Goal: Task Accomplishment & Management: Manage account settings

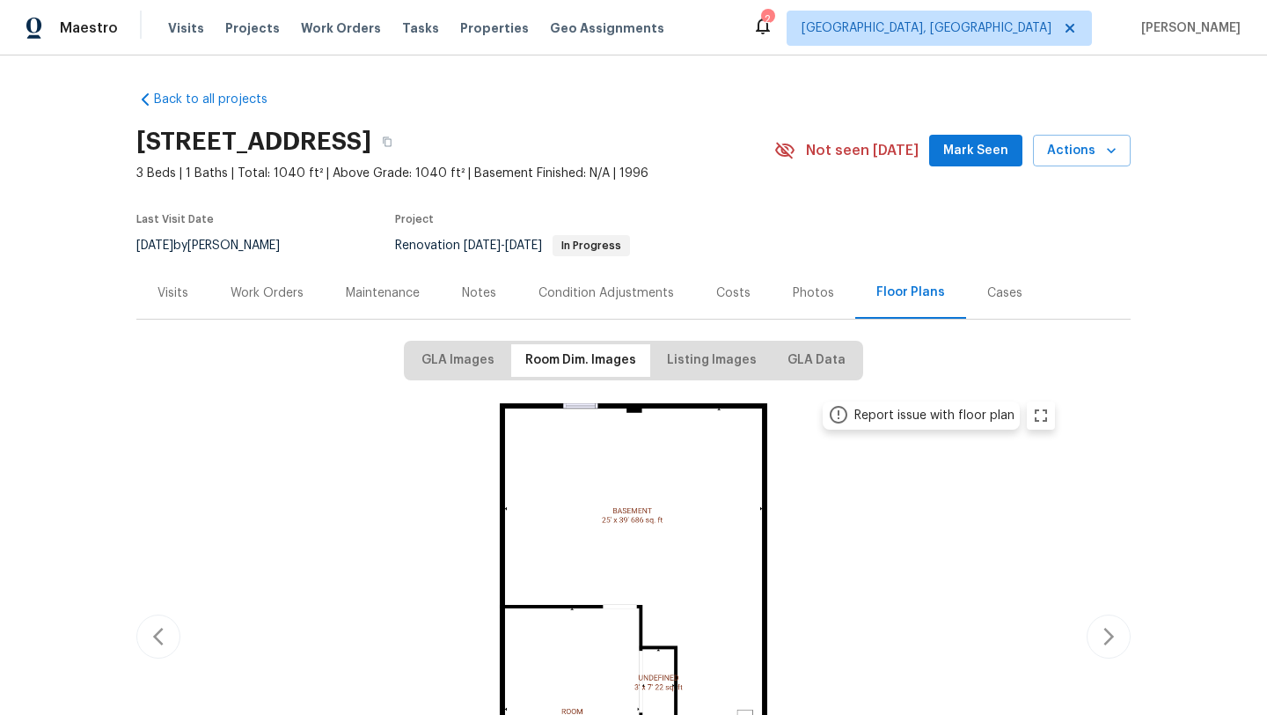
scroll to position [199, 0]
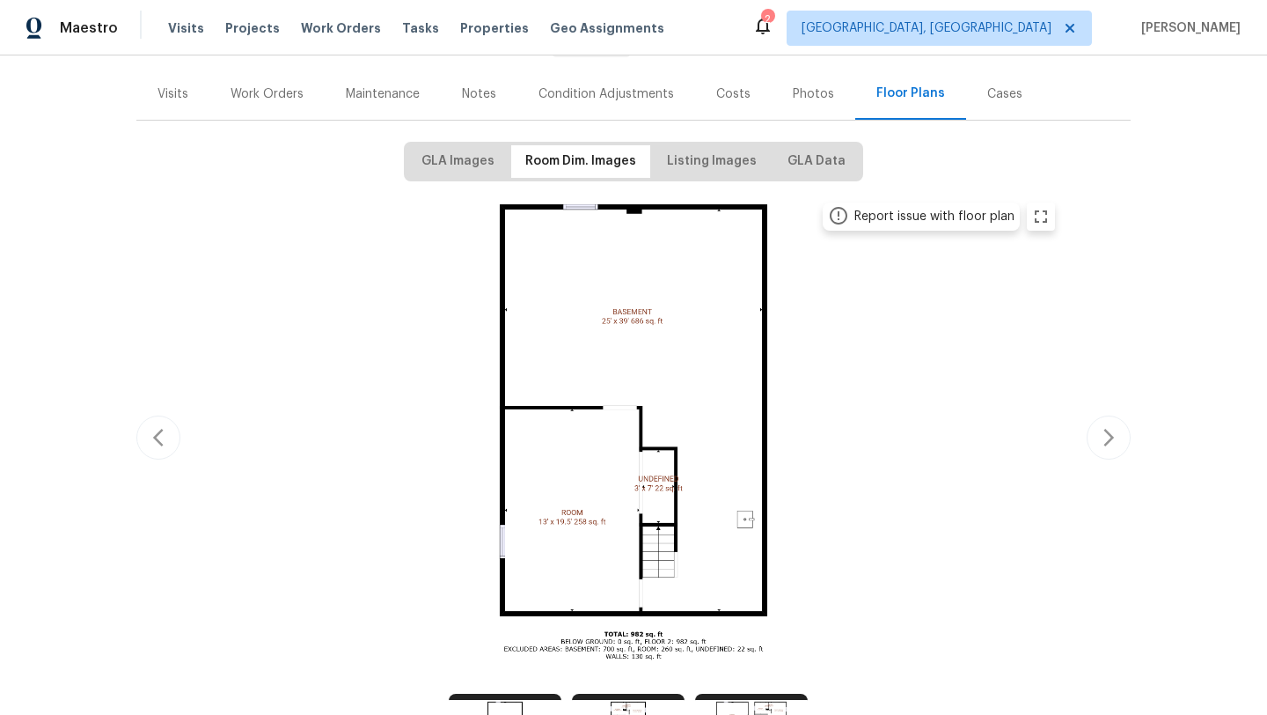
click at [264, 100] on div "Work Orders" at bounding box center [267, 94] width 73 height 18
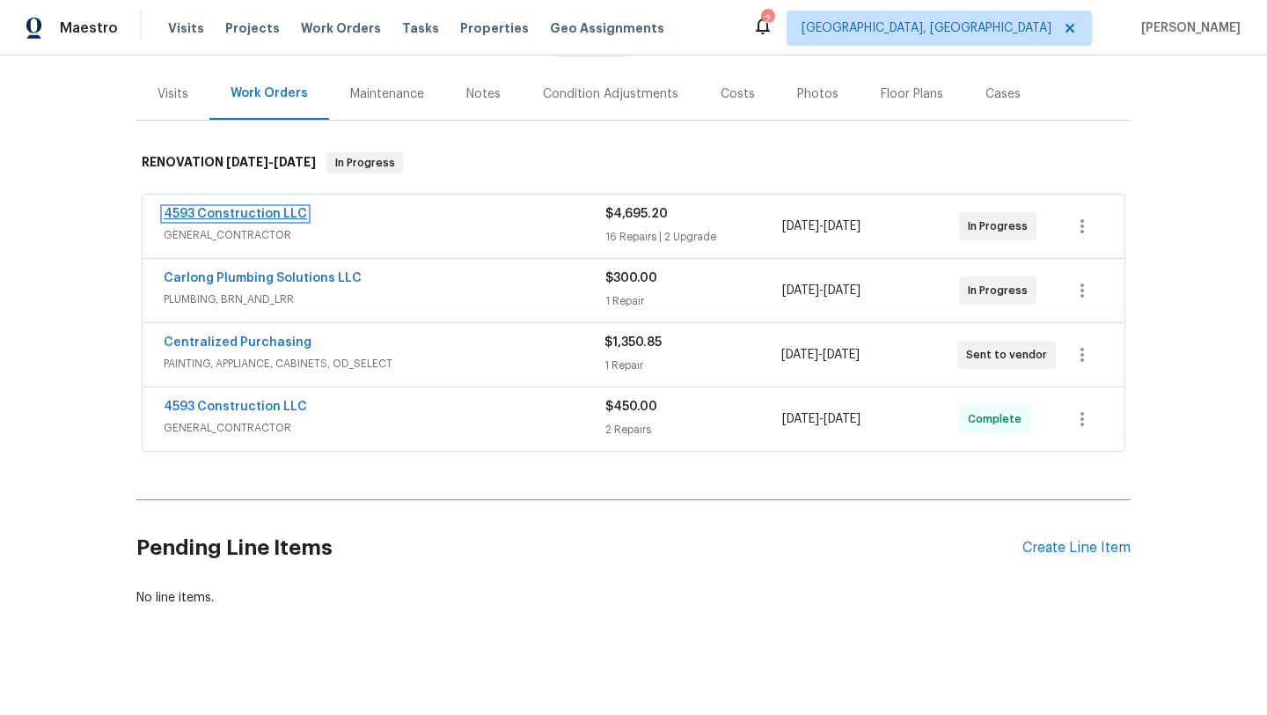
click at [246, 218] on link "4593 Construction LLC" at bounding box center [235, 214] width 143 height 12
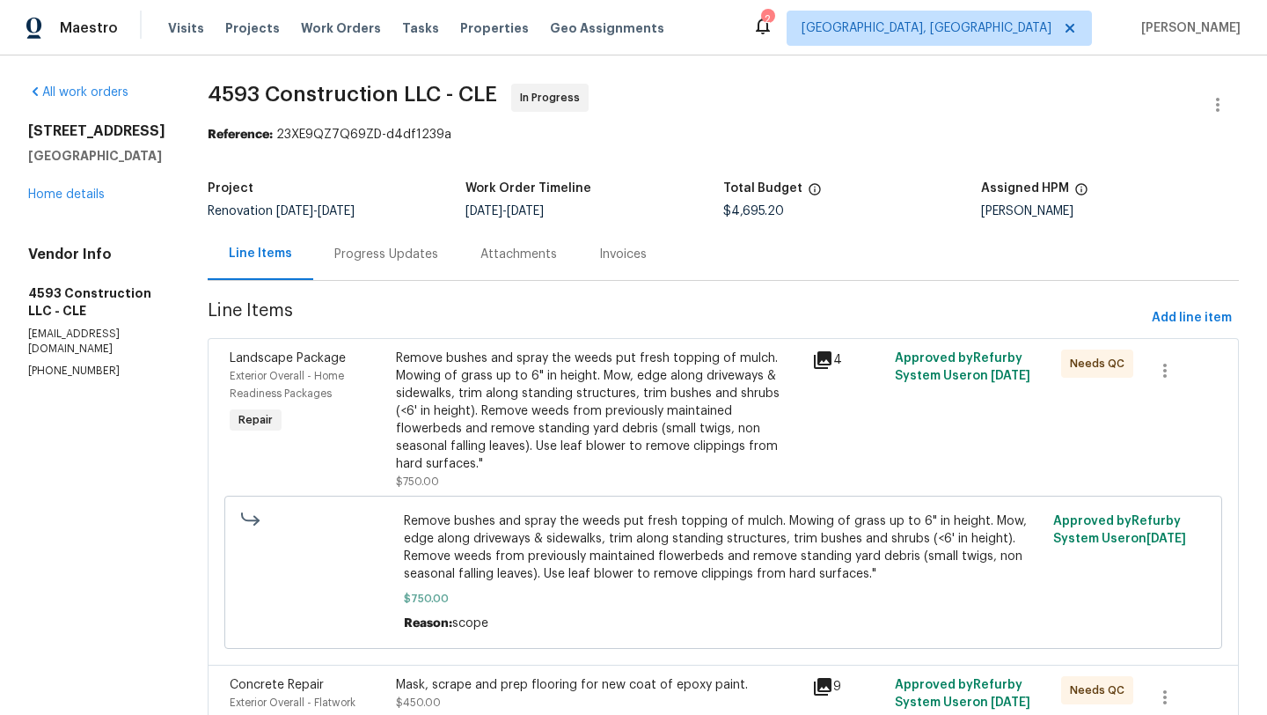
click at [515, 407] on div "Remove bushes and spray the weeds put fresh topping of mulch. Mowing of grass u…" at bounding box center [599, 410] width 406 height 123
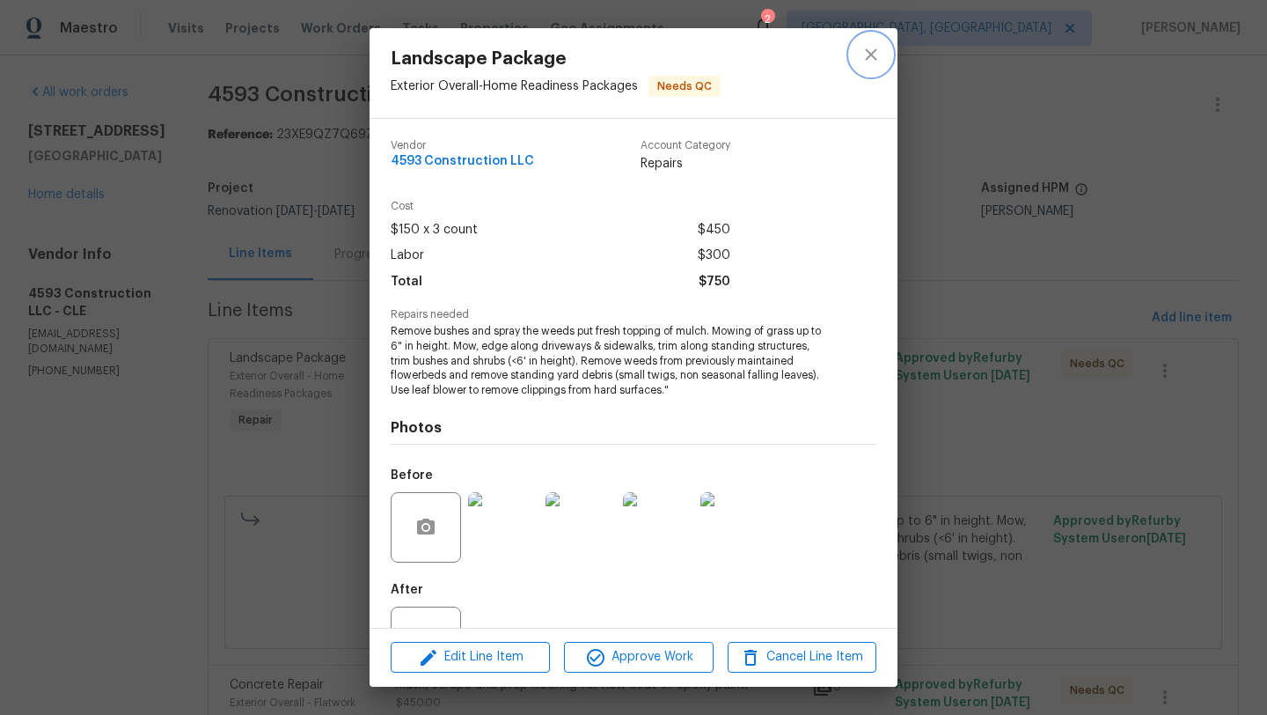
click at [869, 54] on icon "close" at bounding box center [871, 54] width 21 height 21
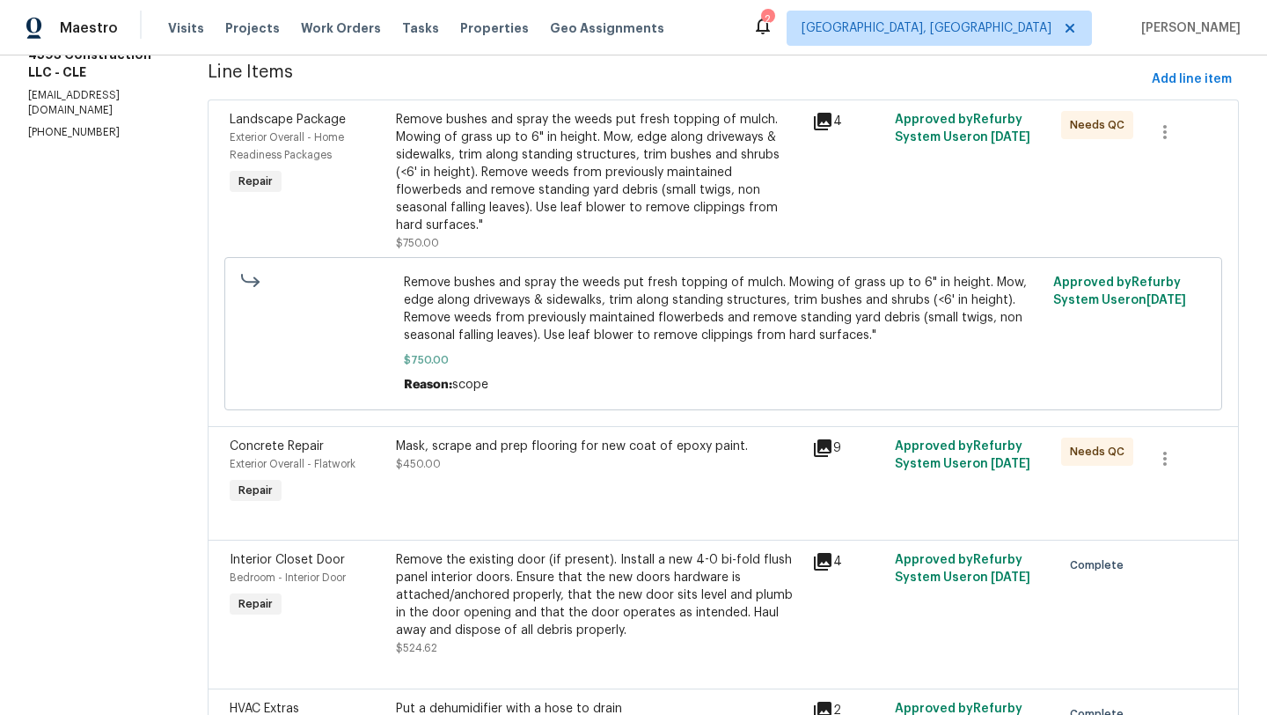
scroll to position [261, 0]
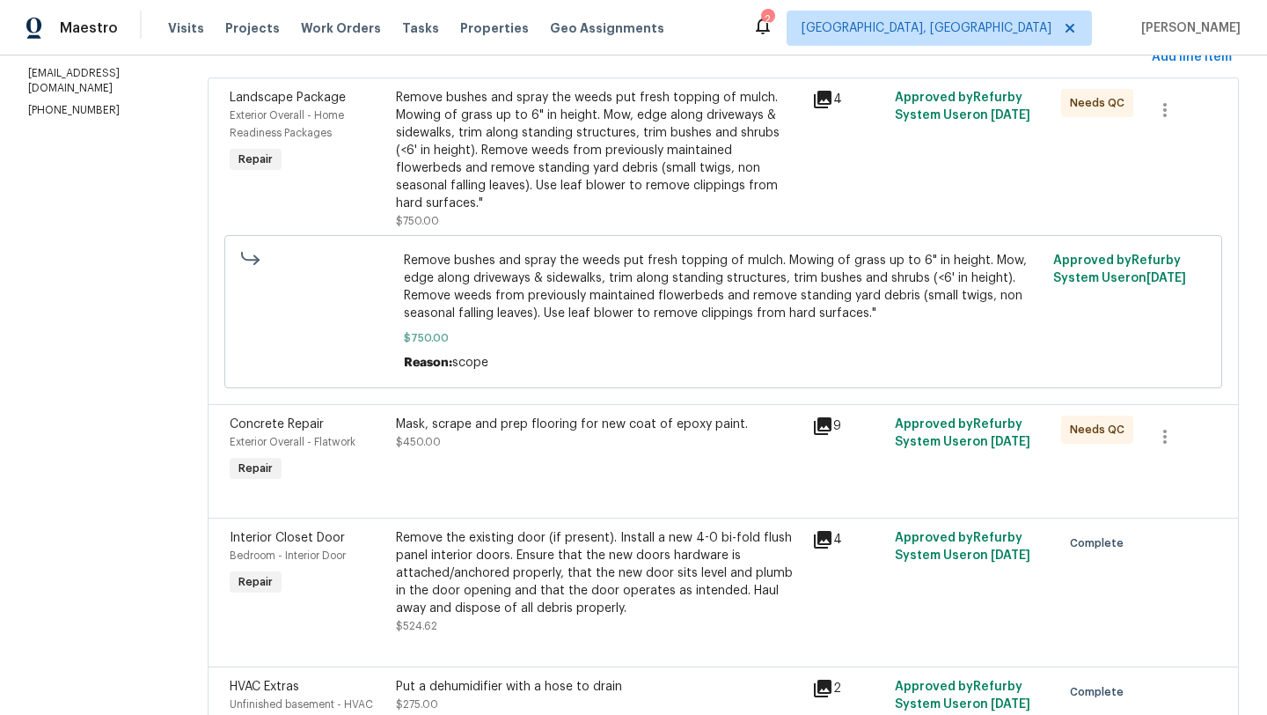
click at [564, 464] on div "Mask, scrape and prep flooring for new coat of epoxy paint. $450.00" at bounding box center [599, 450] width 416 height 81
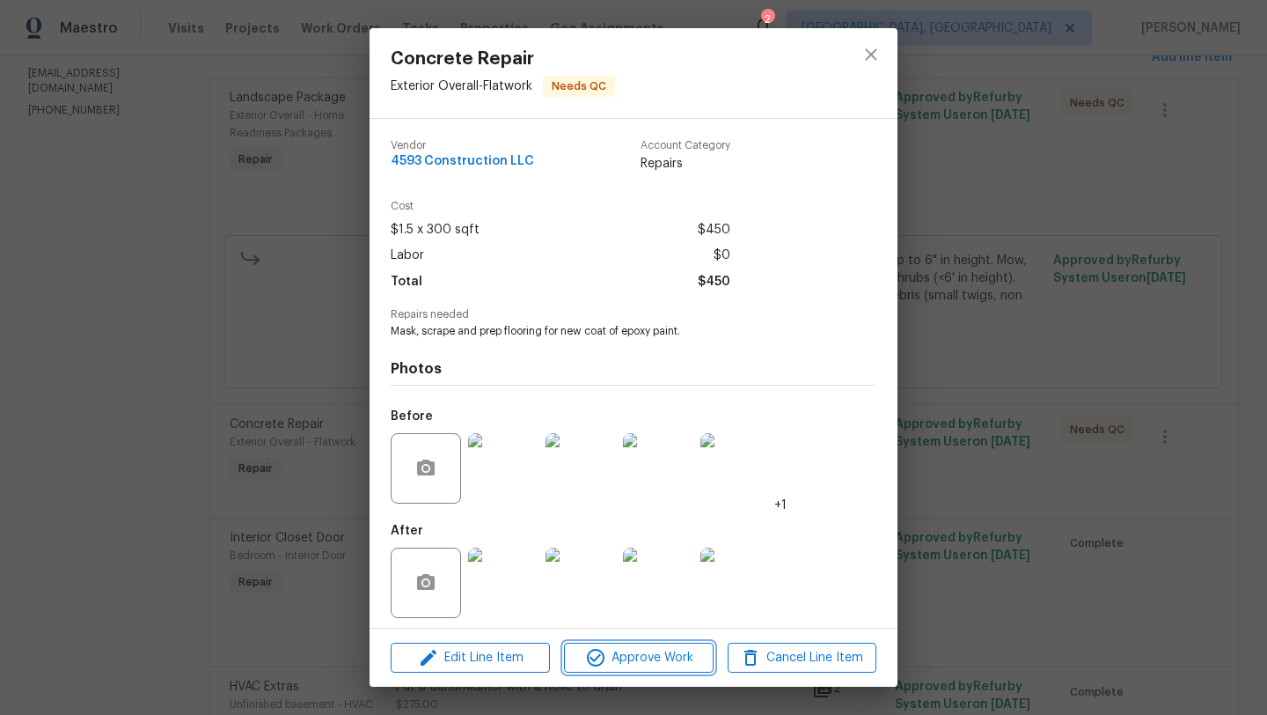
click at [634, 661] on span "Approve Work" at bounding box center [638, 658] width 138 height 22
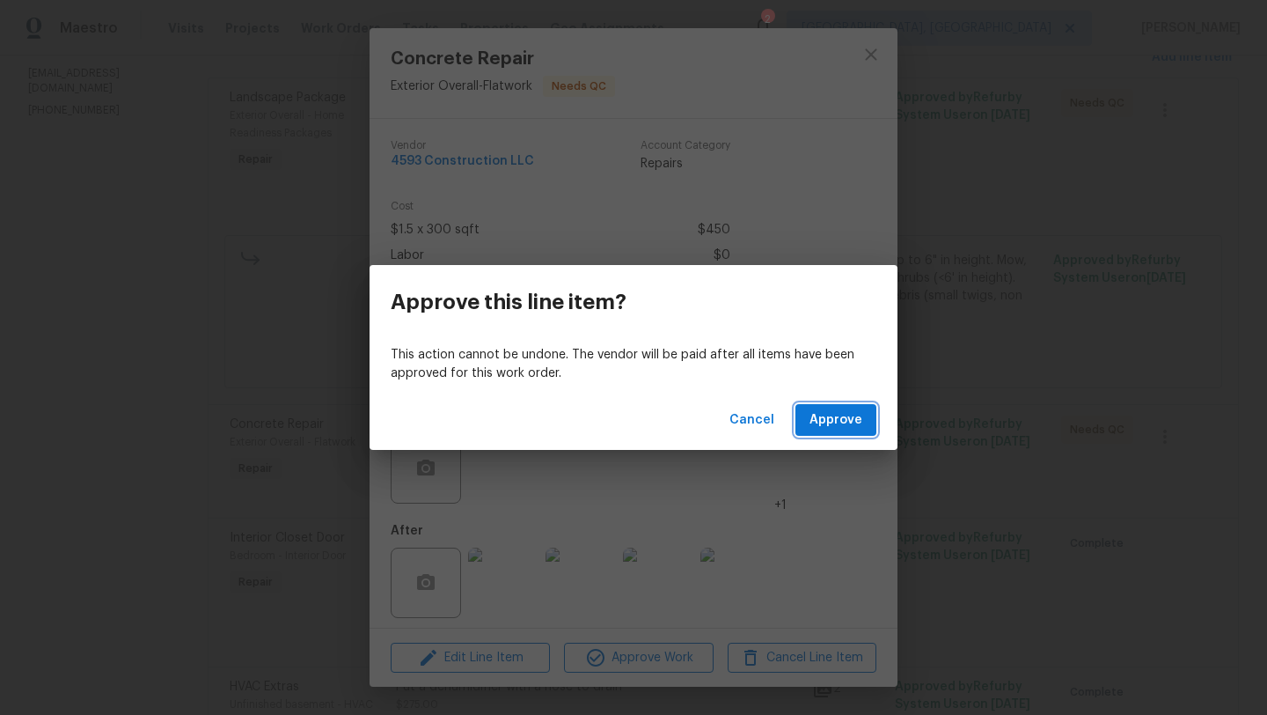
click at [824, 417] on span "Approve" at bounding box center [836, 420] width 53 height 22
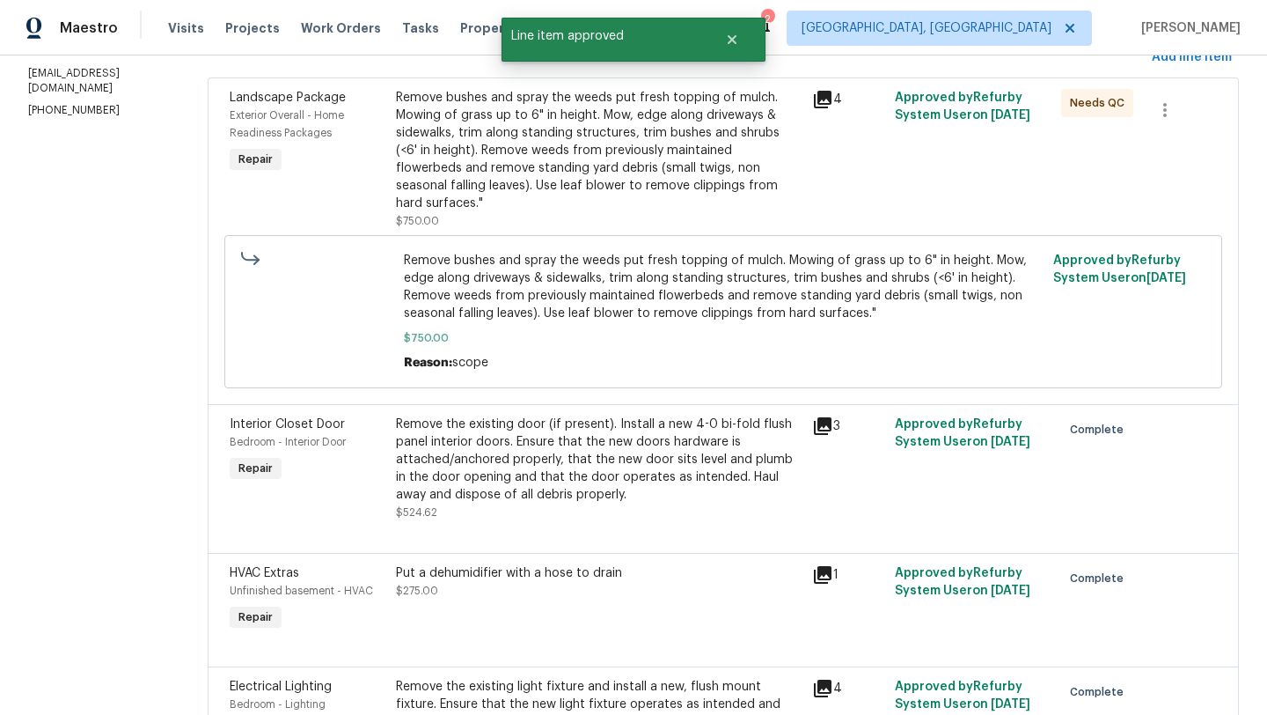
click at [482, 180] on div "Remove bushes and spray the weeds put fresh topping of mulch. Mowing of grass u…" at bounding box center [599, 150] width 406 height 123
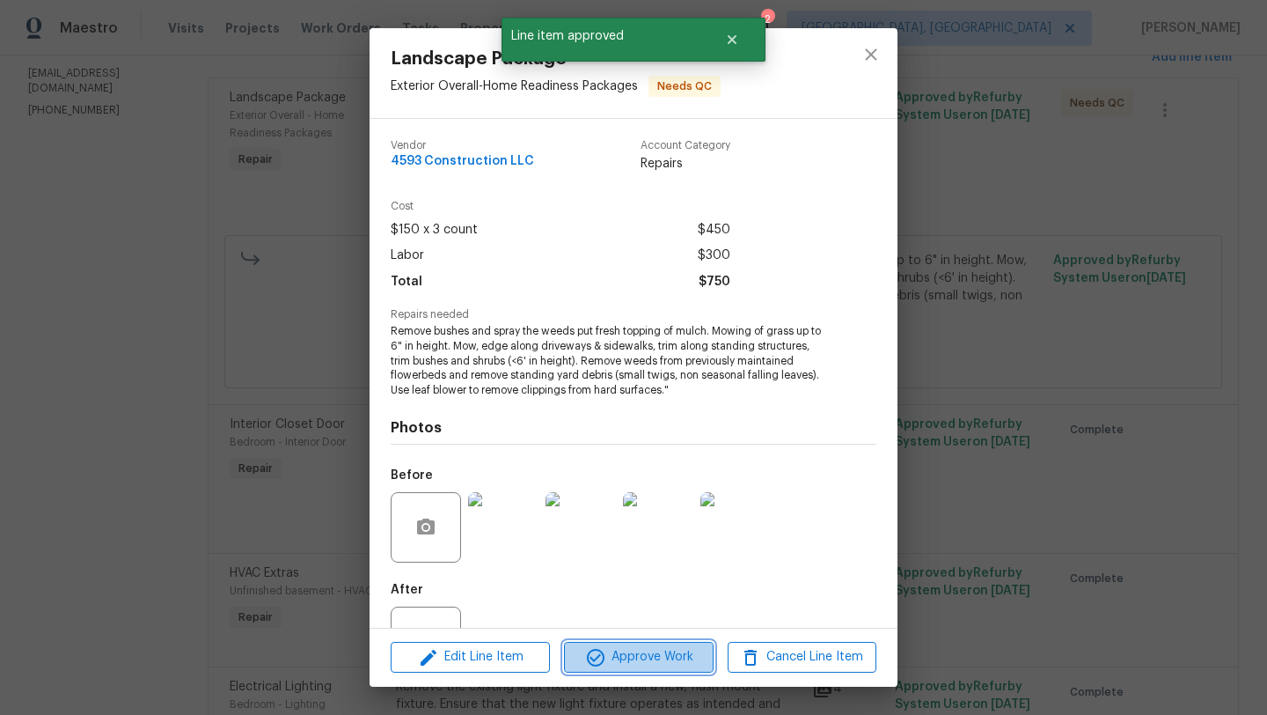
click at [613, 657] on span "Approve Work" at bounding box center [638, 657] width 138 height 22
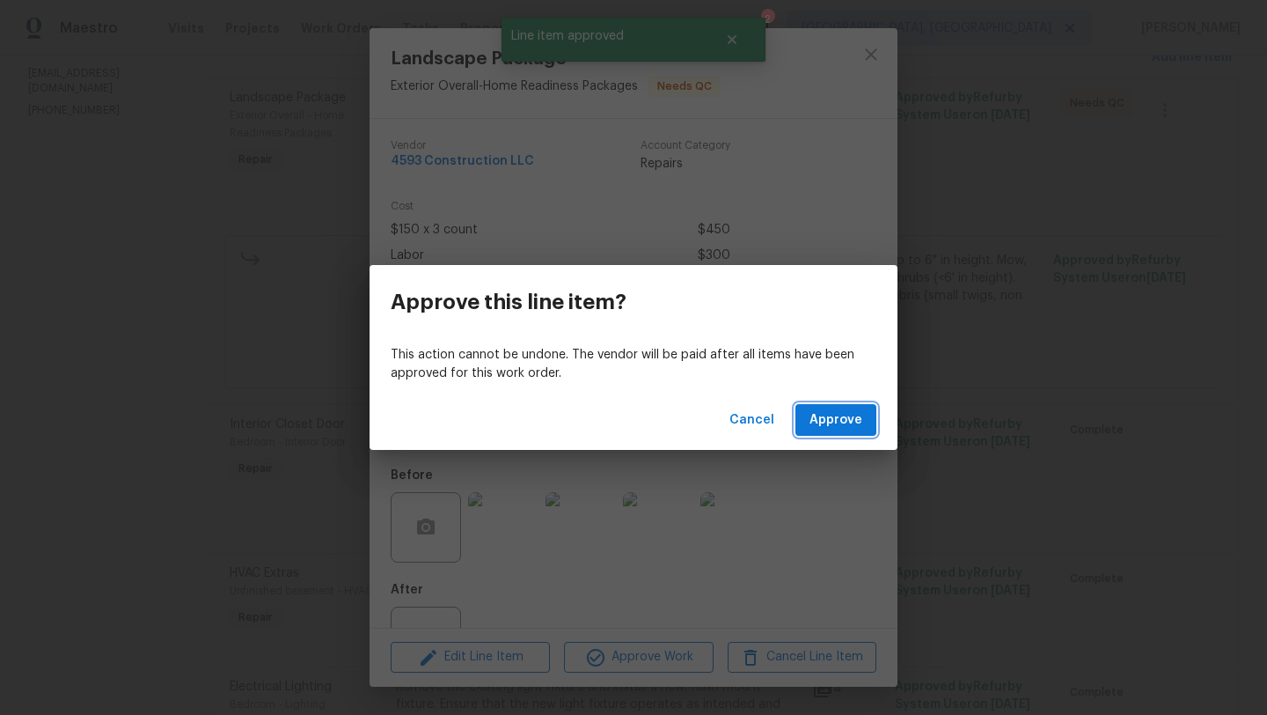
click at [834, 422] on span "Approve" at bounding box center [836, 420] width 53 height 22
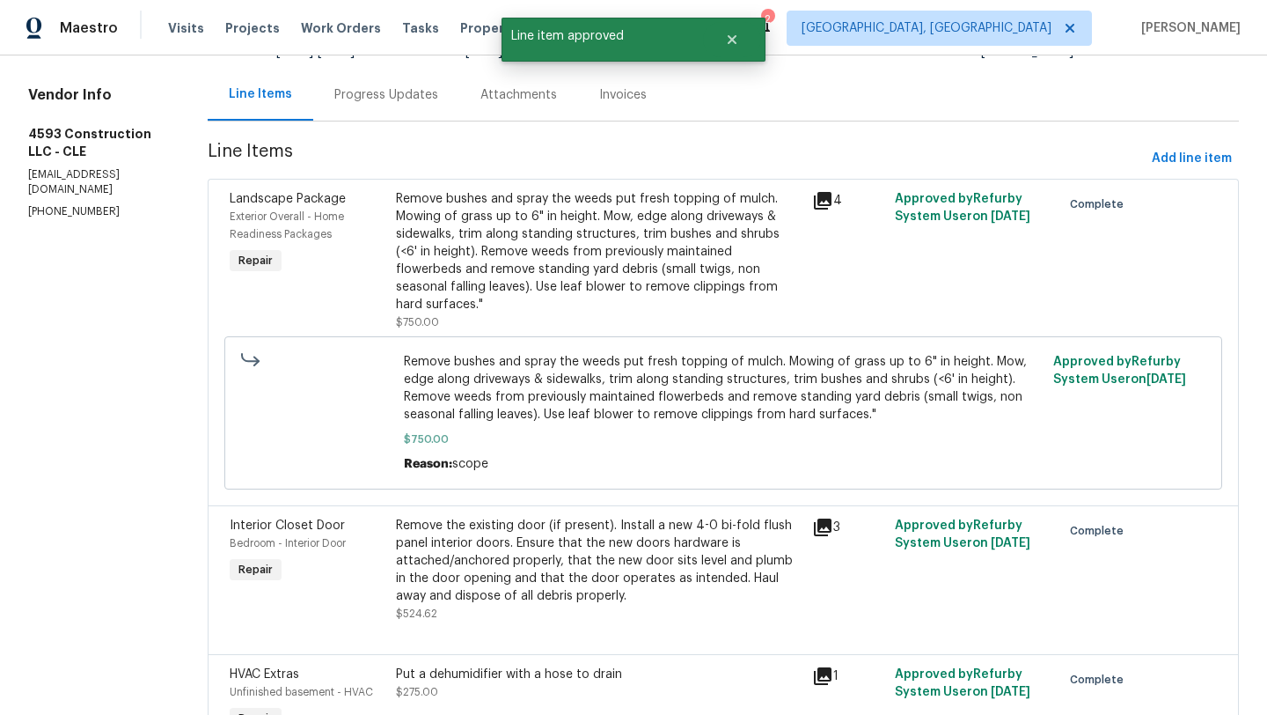
scroll to position [0, 0]
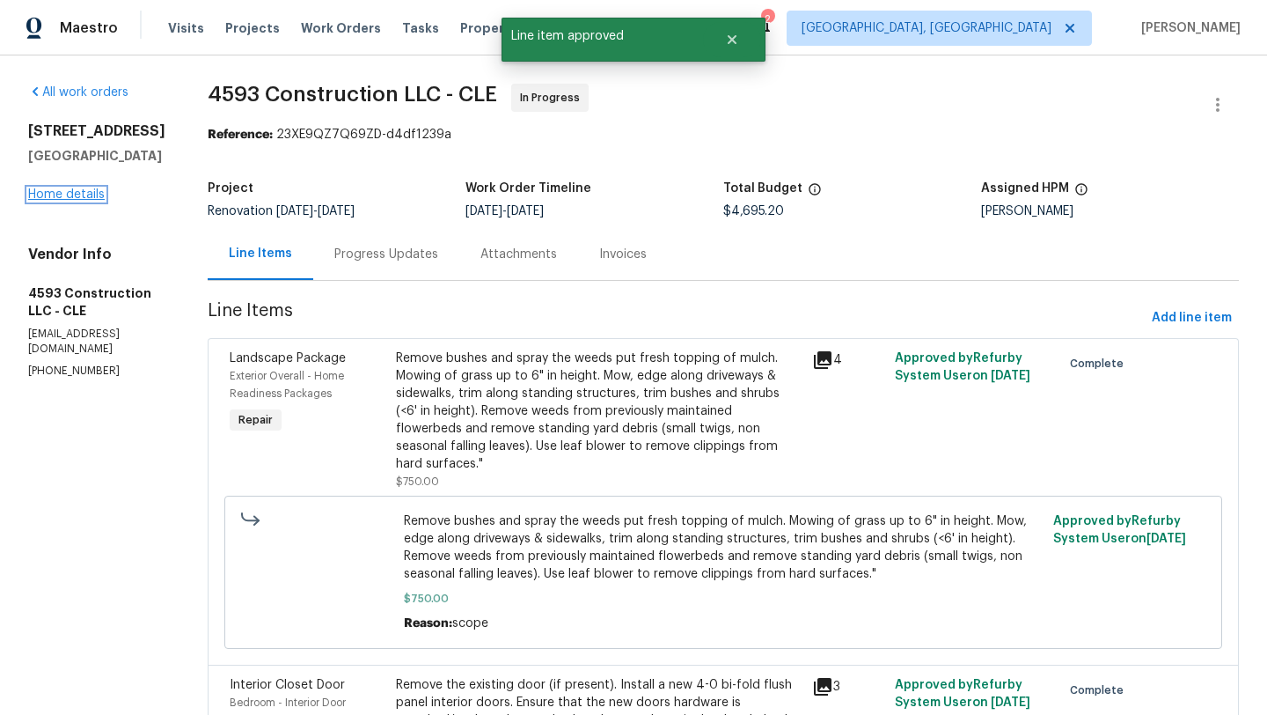
click at [65, 192] on link "Home details" at bounding box center [66, 194] width 77 height 12
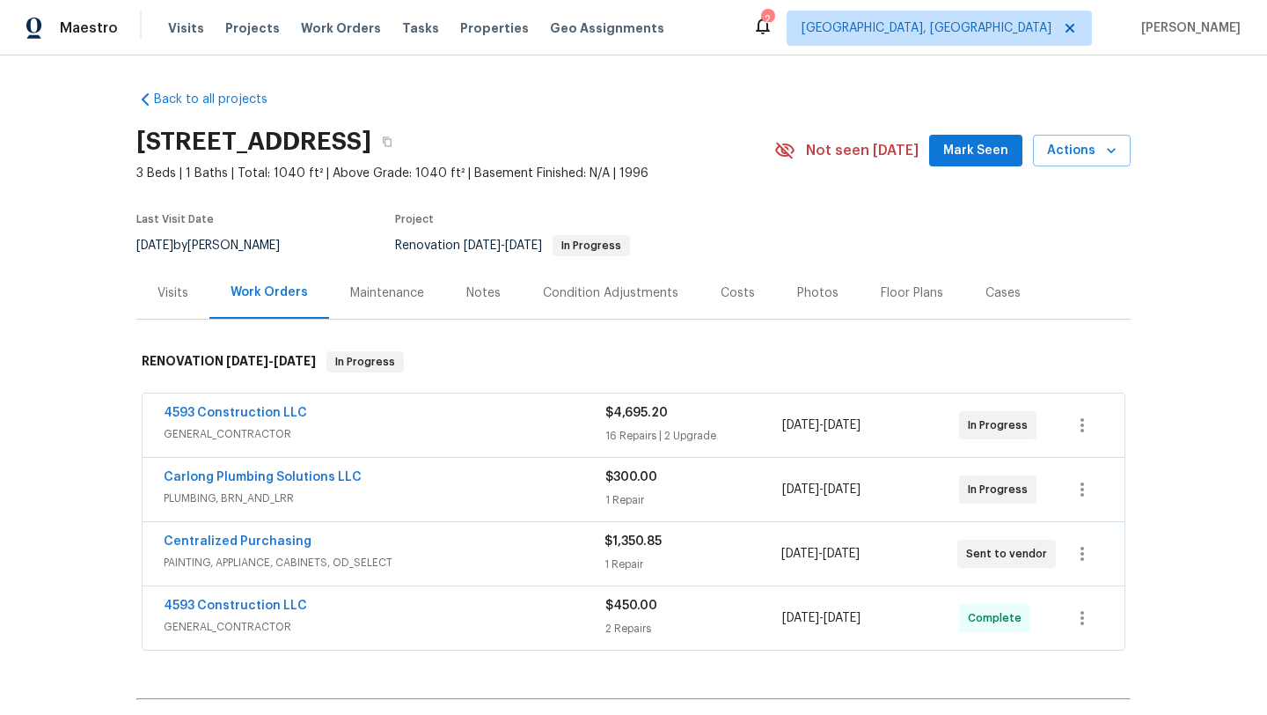
click at [970, 150] on span "Mark Seen" at bounding box center [975, 151] width 65 height 22
click at [959, 156] on span "Seen [DATE]" at bounding box center [980, 151] width 84 height 18
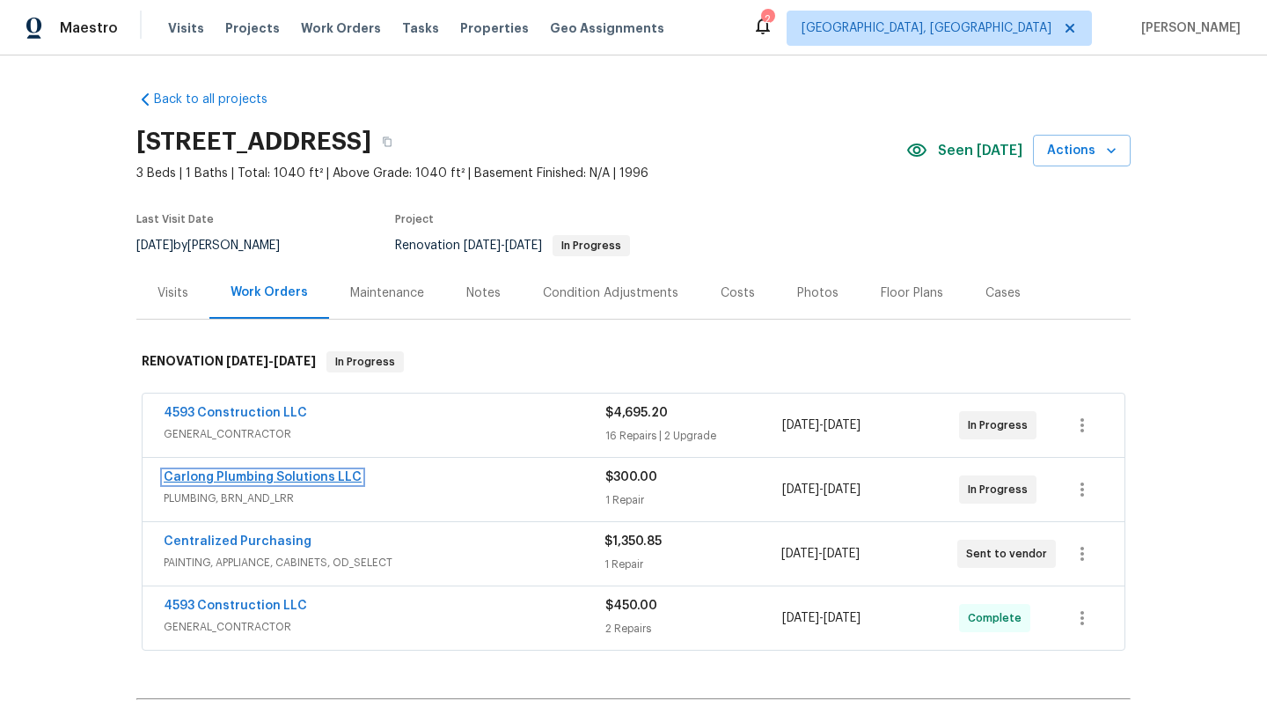
click at [224, 477] on link "Carlong Plumbing Solutions LLC" at bounding box center [263, 477] width 198 height 12
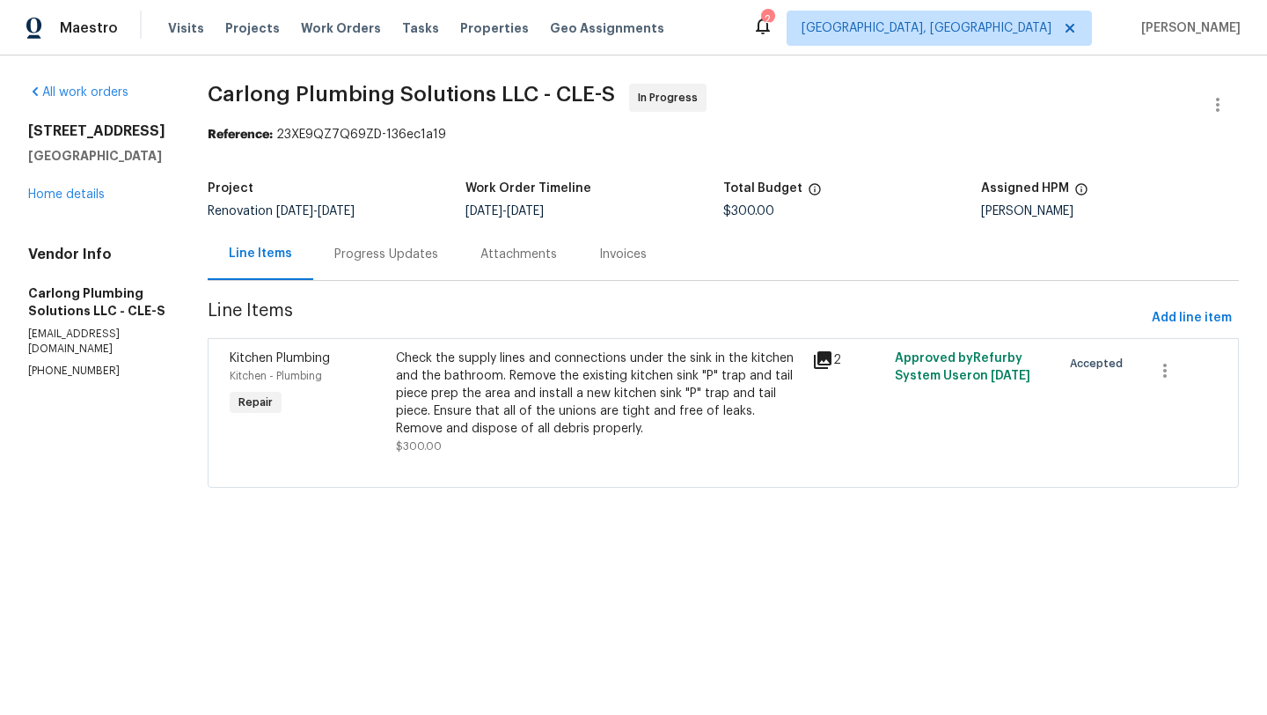
click at [373, 253] on div "Progress Updates" at bounding box center [386, 255] width 104 height 18
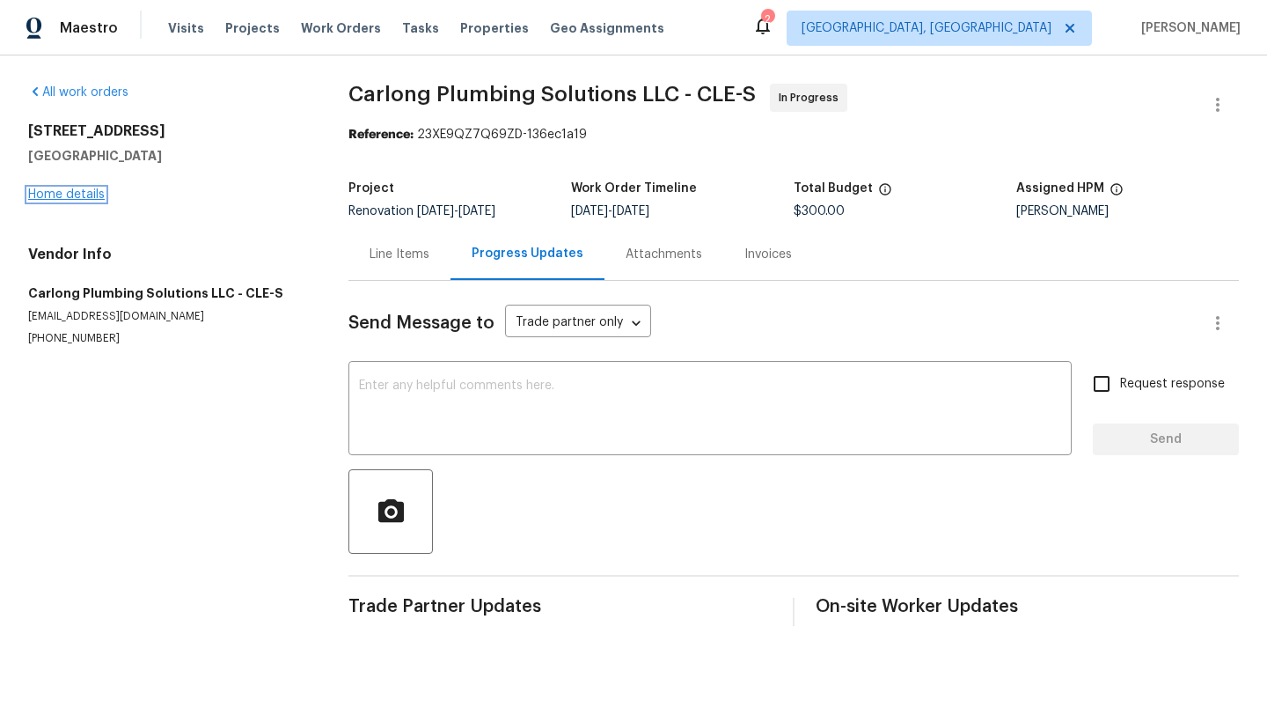
click at [60, 198] on link "Home details" at bounding box center [66, 194] width 77 height 12
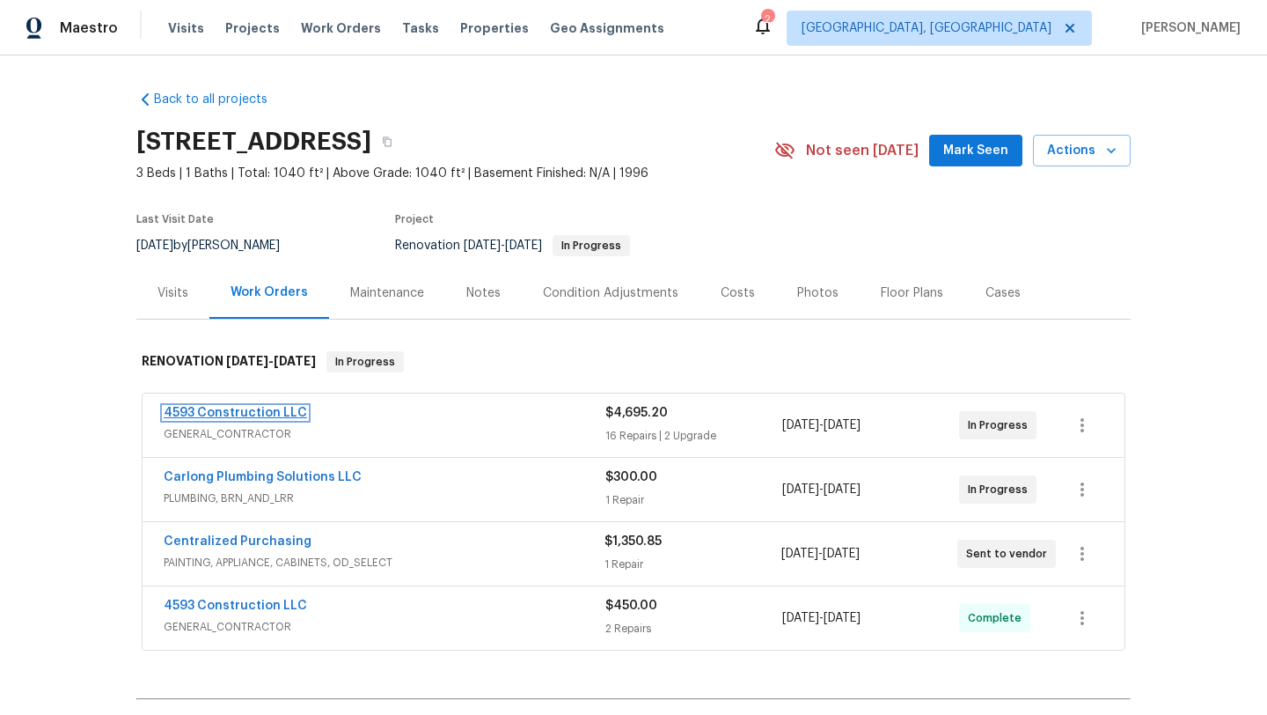
click at [213, 418] on link "4593 Construction LLC" at bounding box center [235, 413] width 143 height 12
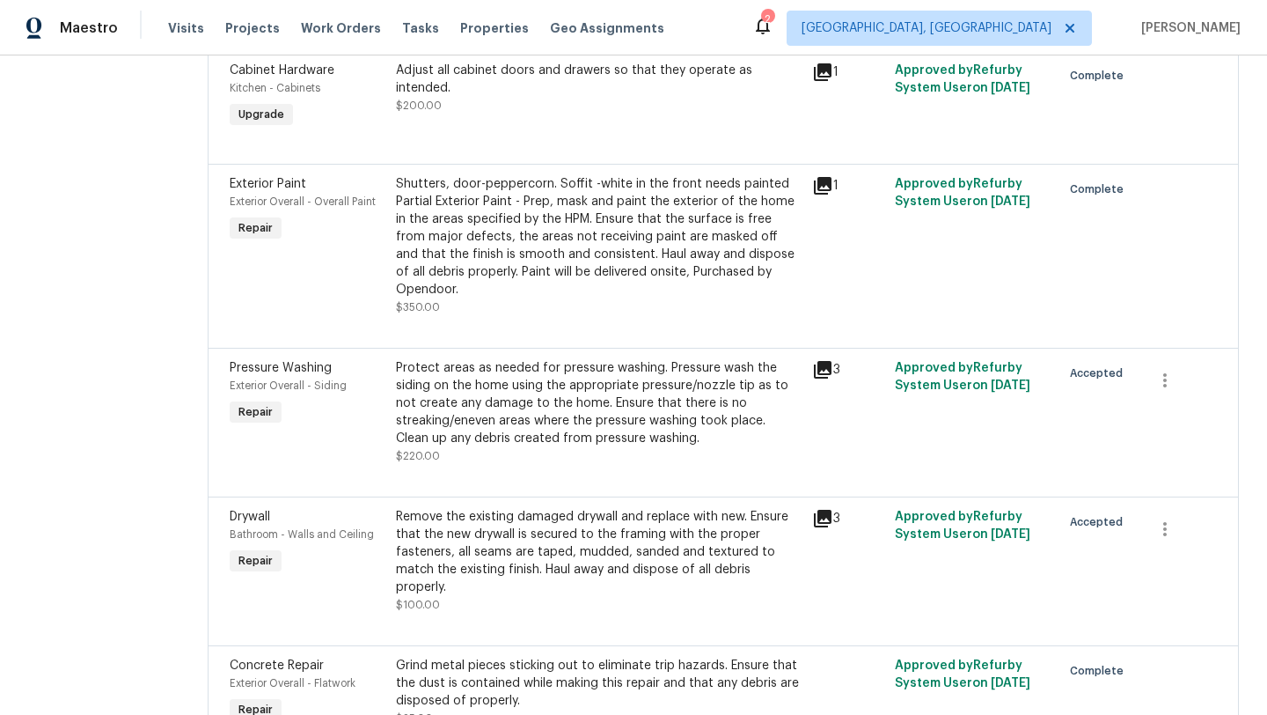
scroll to position [1510, 0]
click at [458, 437] on div "Protect areas as needed for pressure washing. Pressure wash the siding on the h…" at bounding box center [599, 401] width 406 height 88
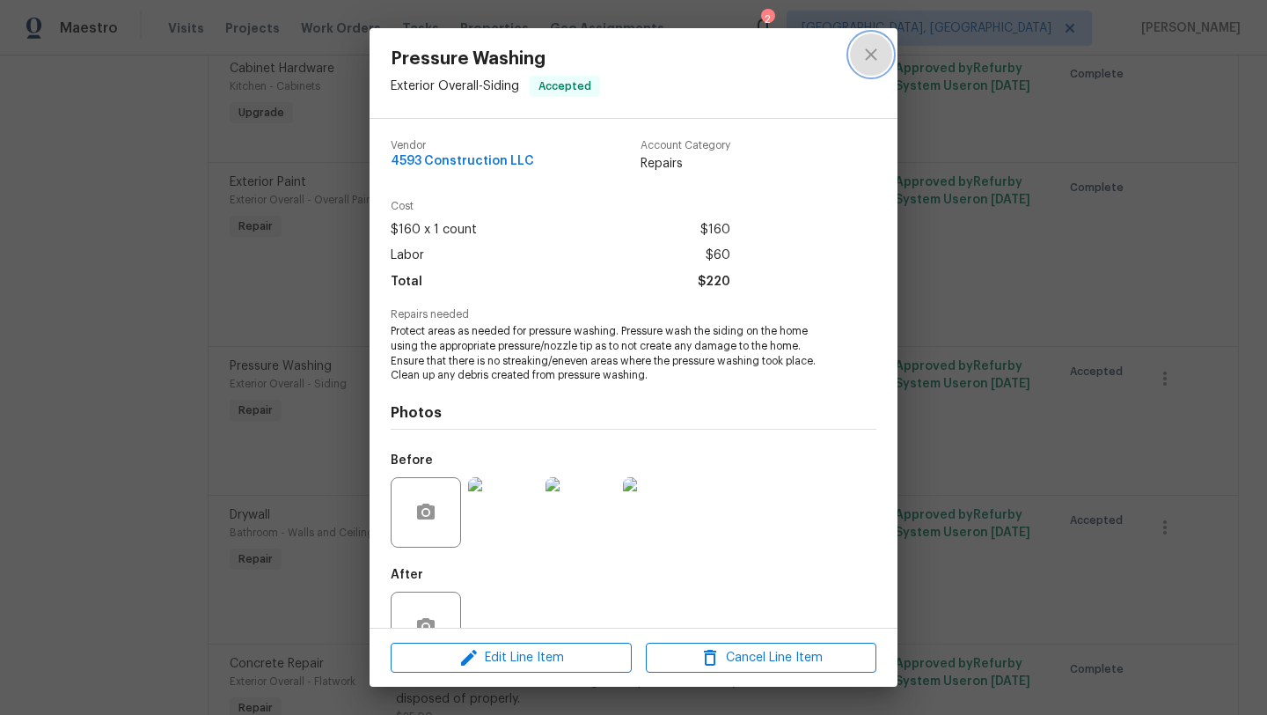
click at [874, 45] on icon "close" at bounding box center [871, 54] width 21 height 21
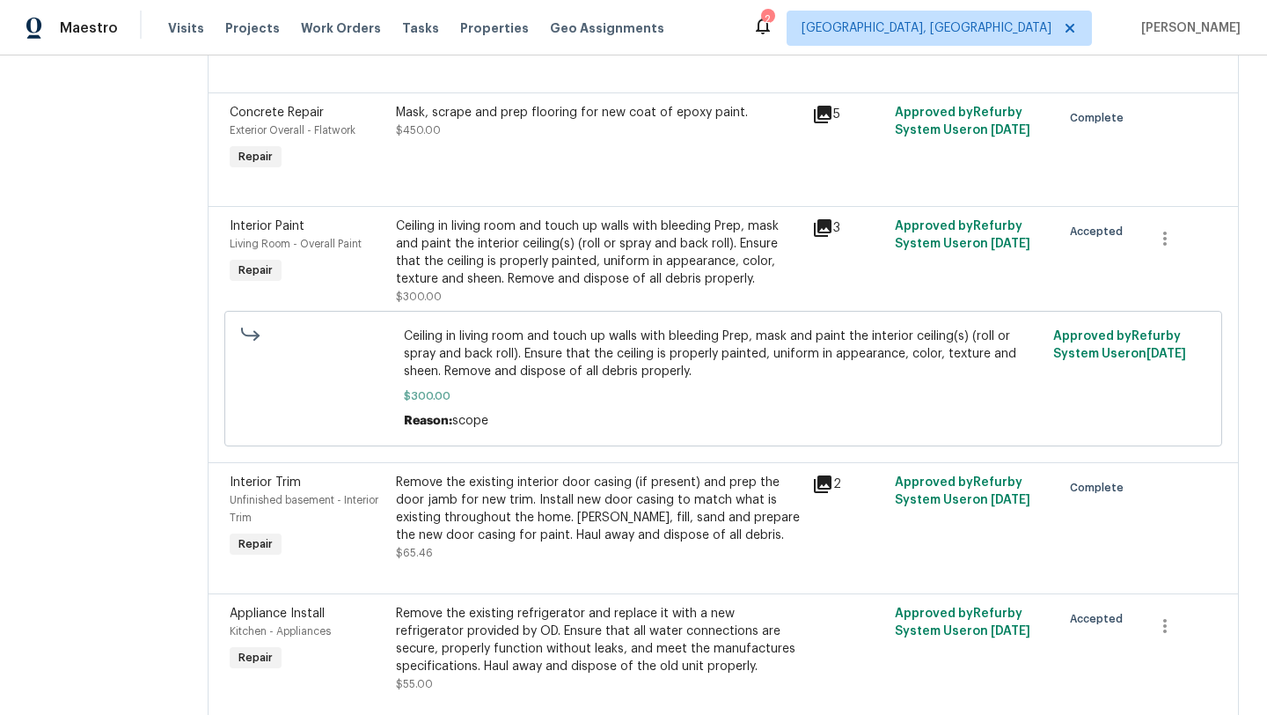
scroll to position [2308, 0]
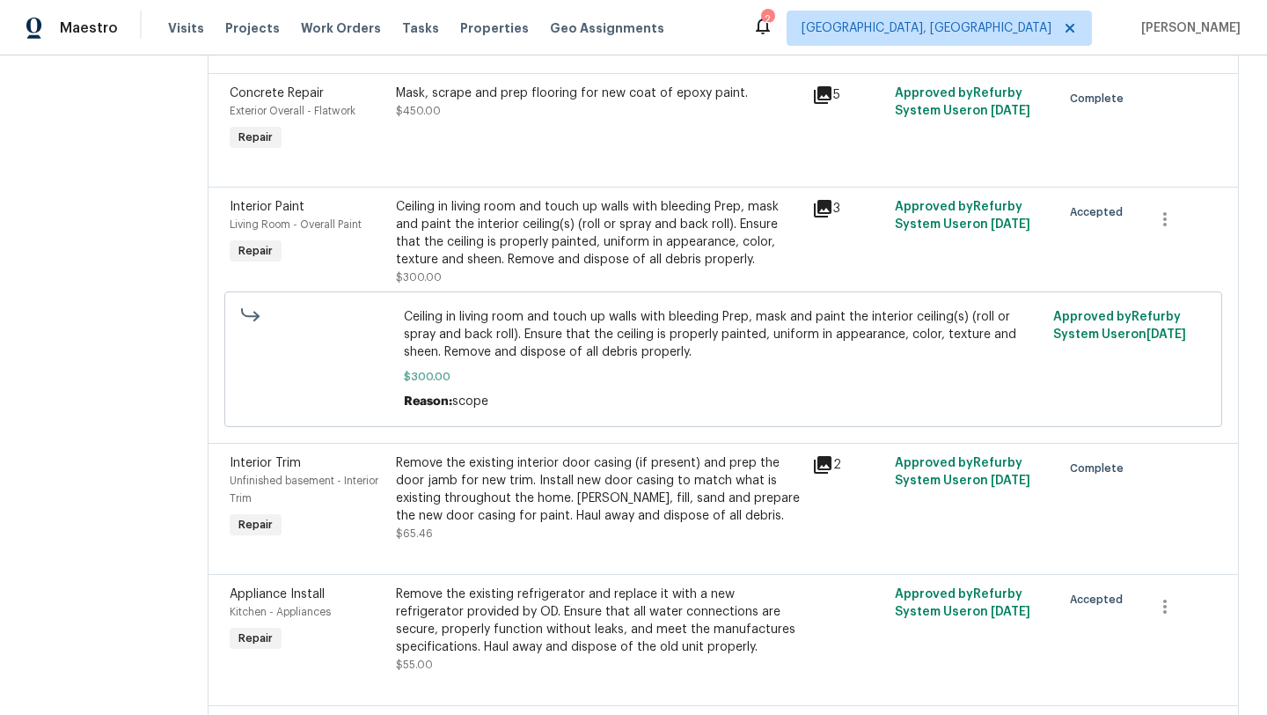
click at [511, 230] on div "Ceiling in living room and touch up walls with bleeding Prep, mask and paint th…" at bounding box center [599, 233] width 406 height 70
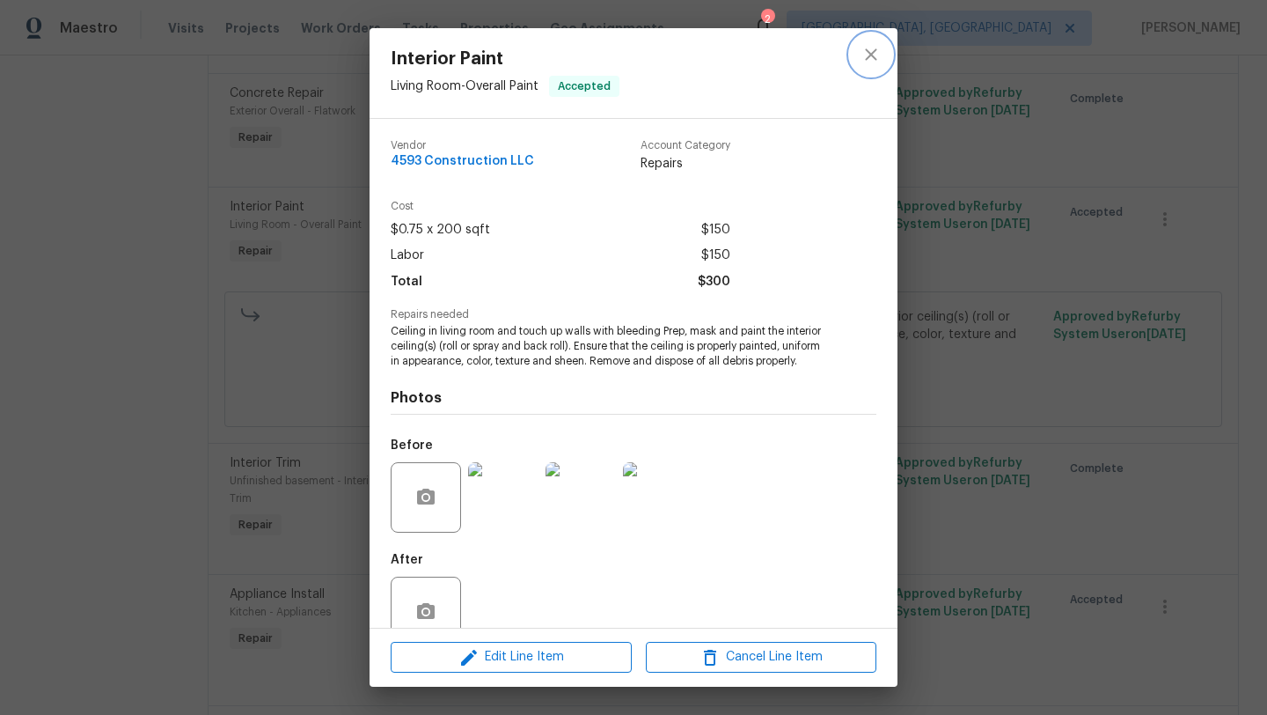
click at [871, 56] on icon "close" at bounding box center [871, 54] width 21 height 21
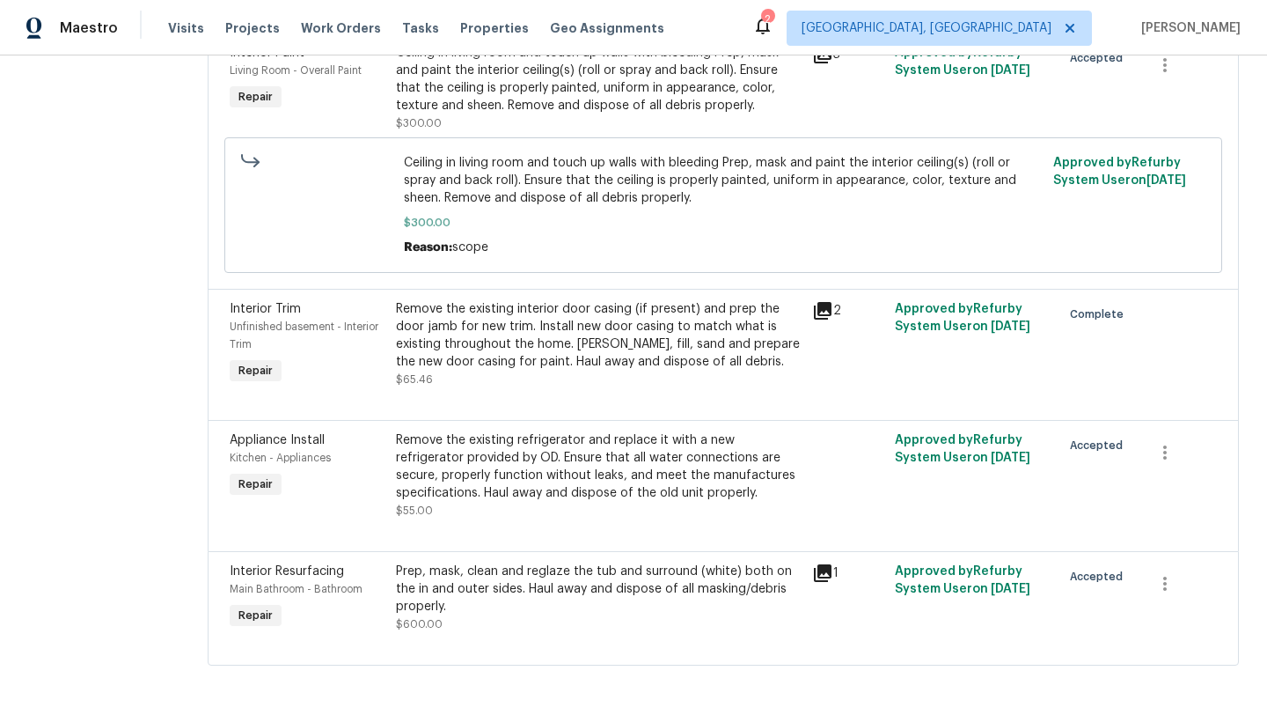
scroll to position [2471, 0]
click at [541, 481] on div "Remove the existing refrigerator and replace it with a new refrigerator provide…" at bounding box center [599, 466] width 406 height 70
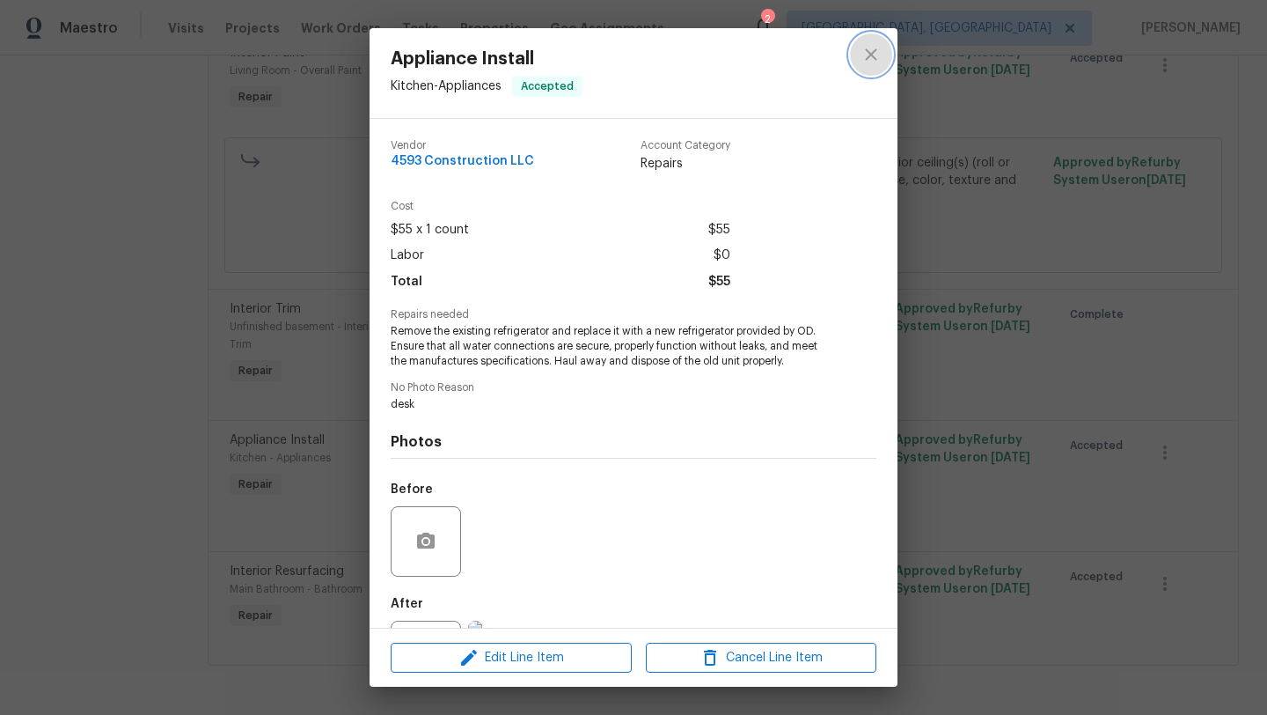
click at [872, 56] on icon "close" at bounding box center [870, 53] width 11 height 11
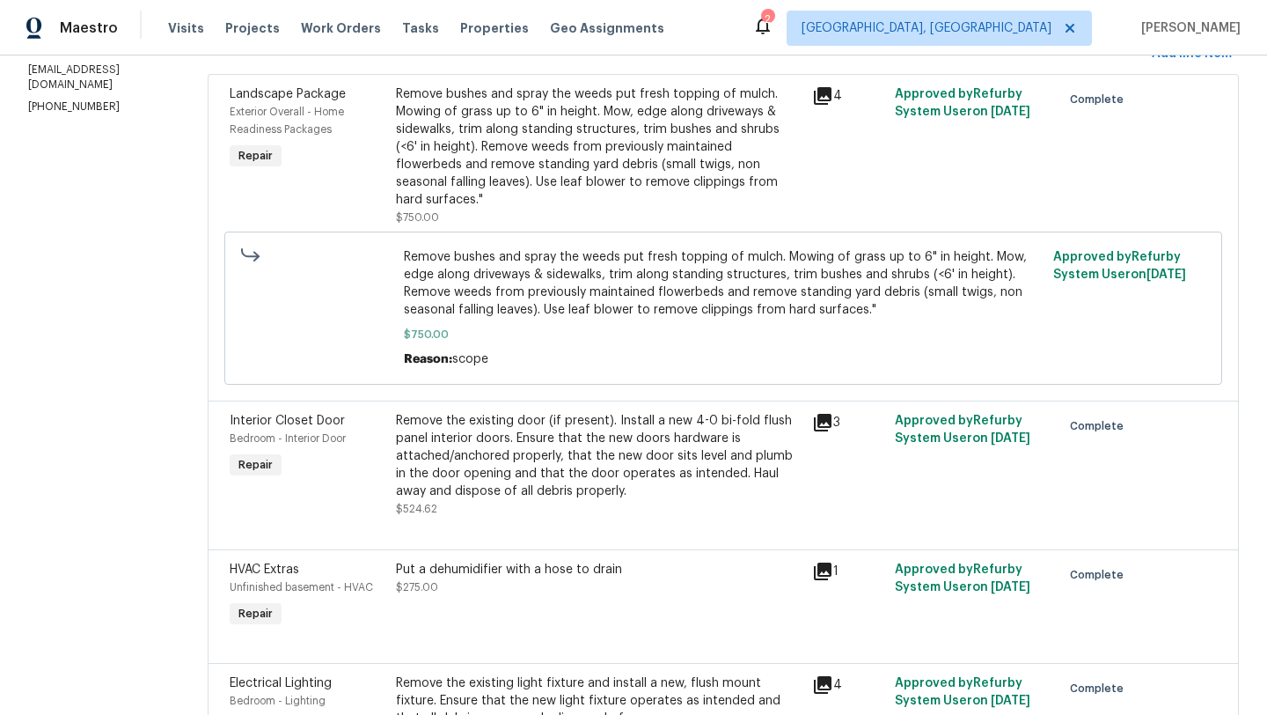
scroll to position [0, 0]
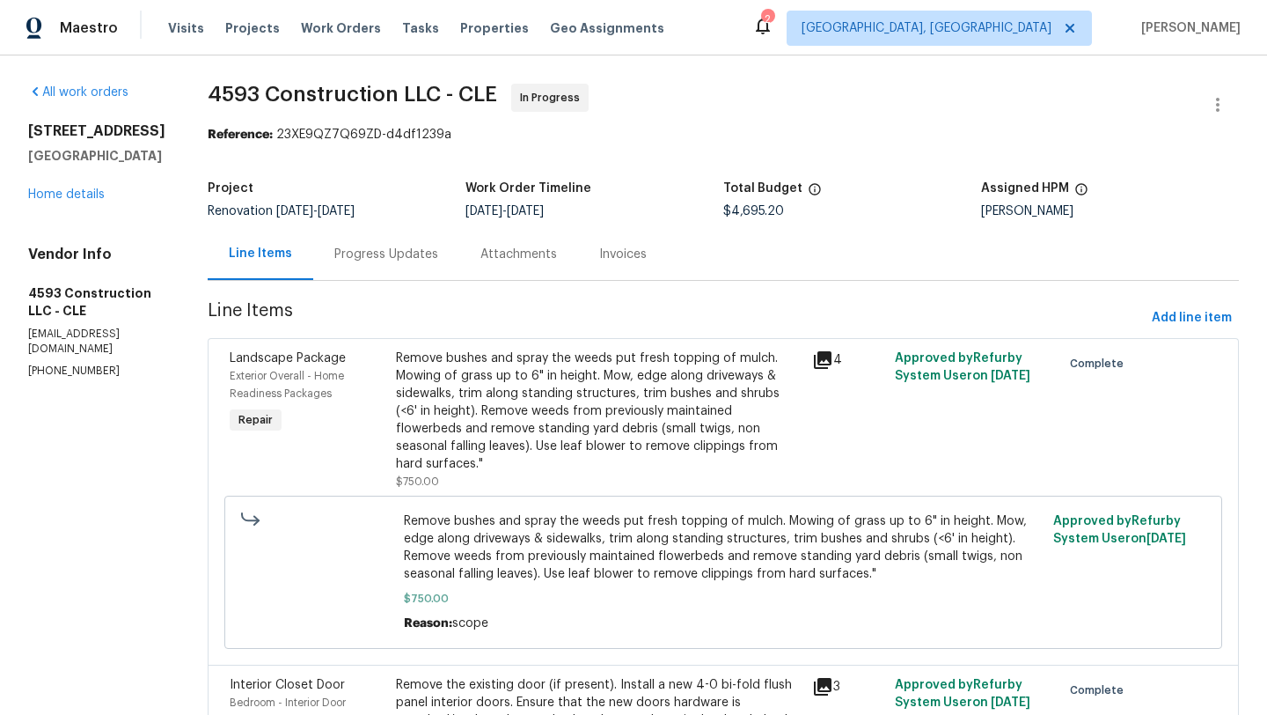
click at [105, 196] on div "[STREET_ADDRESS] Home details" at bounding box center [96, 162] width 137 height 81
click at [71, 194] on link "Home details" at bounding box center [66, 194] width 77 height 12
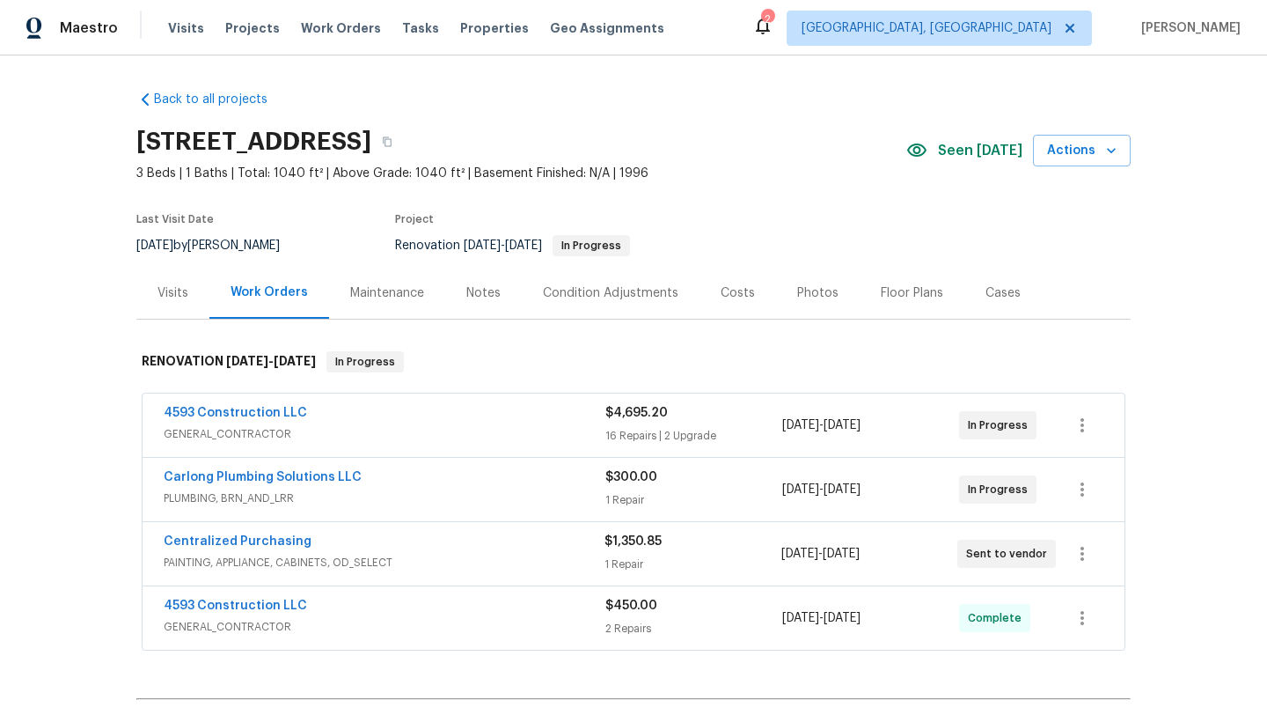
click at [467, 290] on div "Notes" at bounding box center [483, 293] width 34 height 18
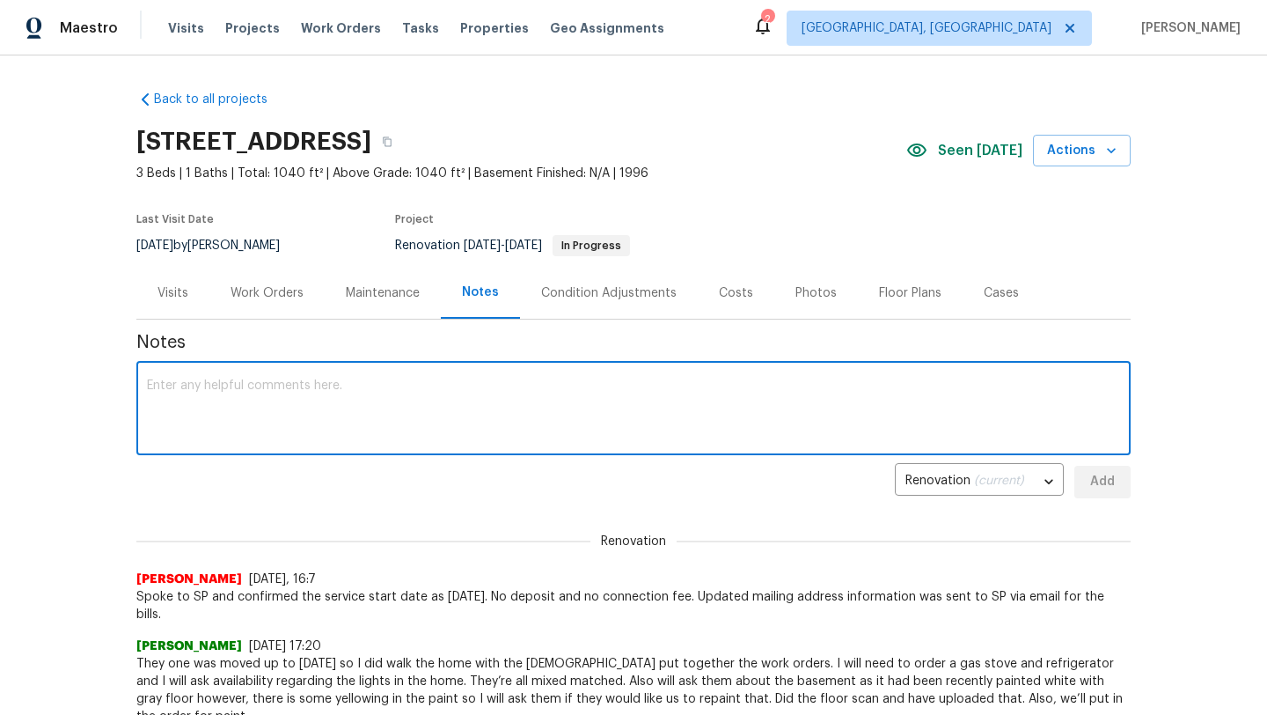
click at [354, 429] on textarea at bounding box center [633, 410] width 973 height 62
type textarea "P"
click at [182, 297] on div "Visits" at bounding box center [173, 293] width 31 height 18
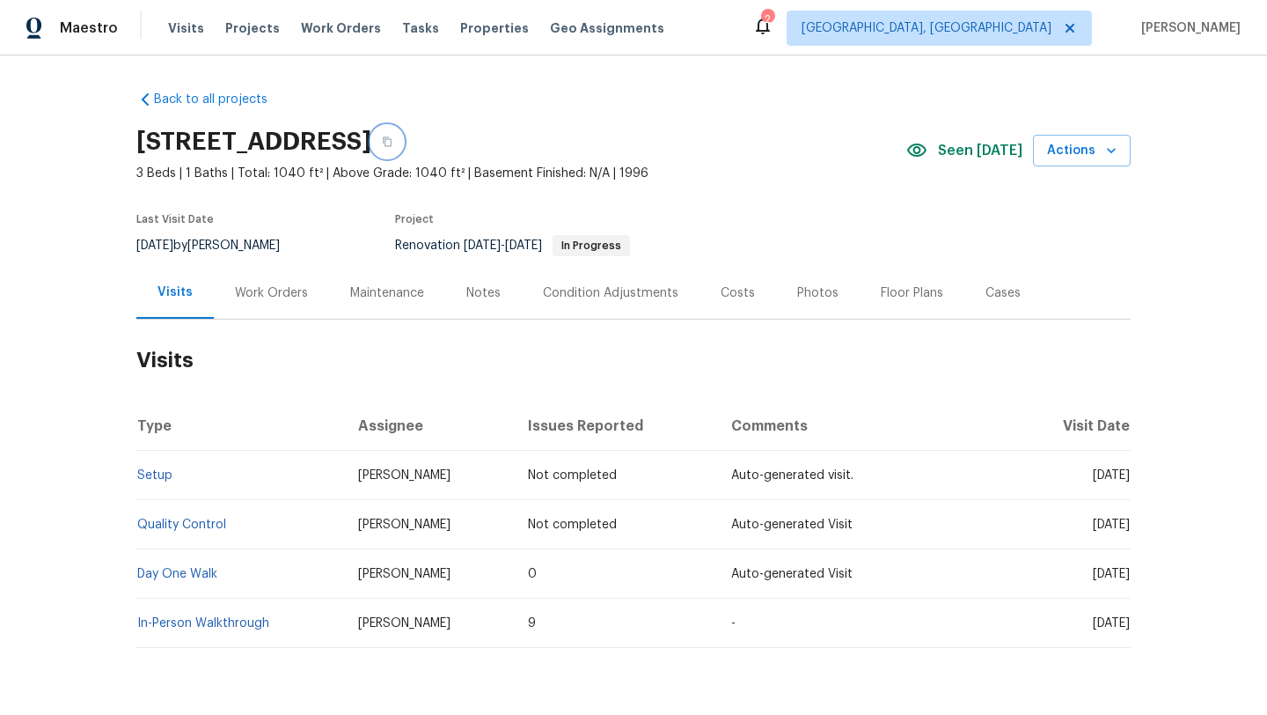
click at [393, 143] on icon "button" at bounding box center [387, 141] width 11 height 11
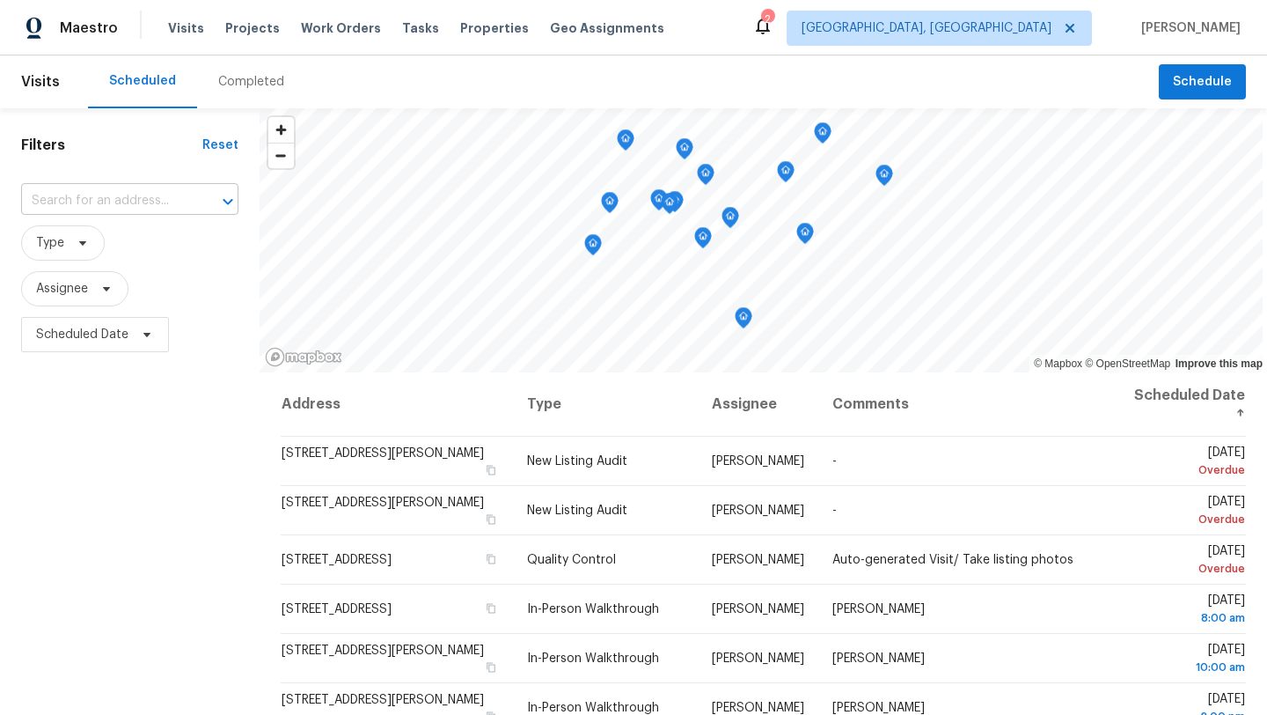
click at [103, 205] on input "text" at bounding box center [105, 200] width 168 height 27
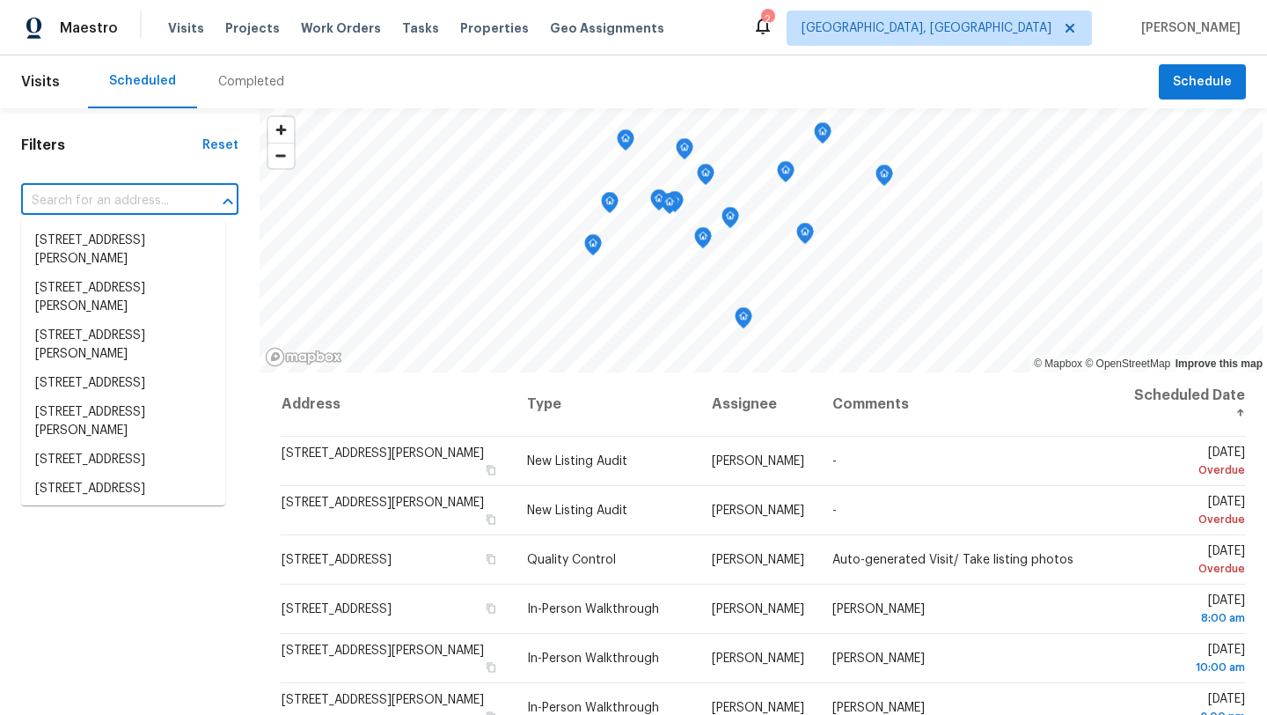
paste input "970 Morningview Ave, Akron, OH 44305"
type input "970 Morningview Ave, Akron, OH 44305"
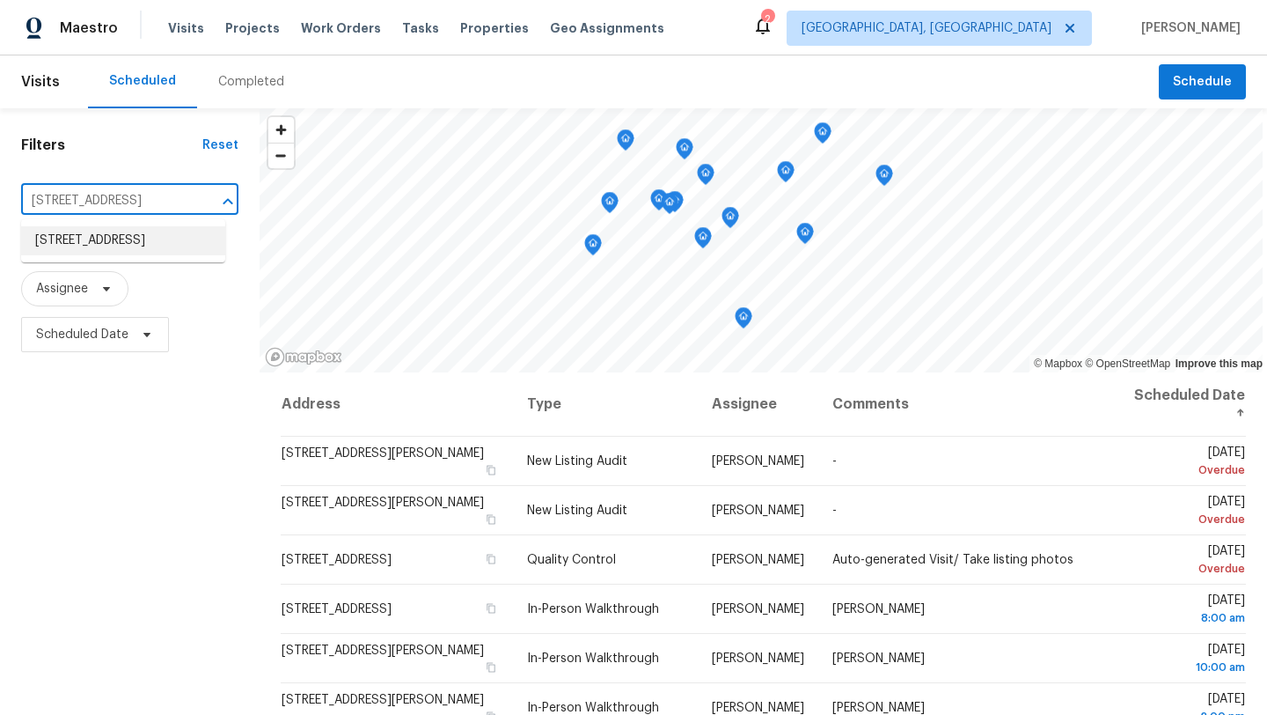
click at [92, 238] on li "970 Morningview Ave, Akron, OH 44305" at bounding box center [123, 240] width 204 height 29
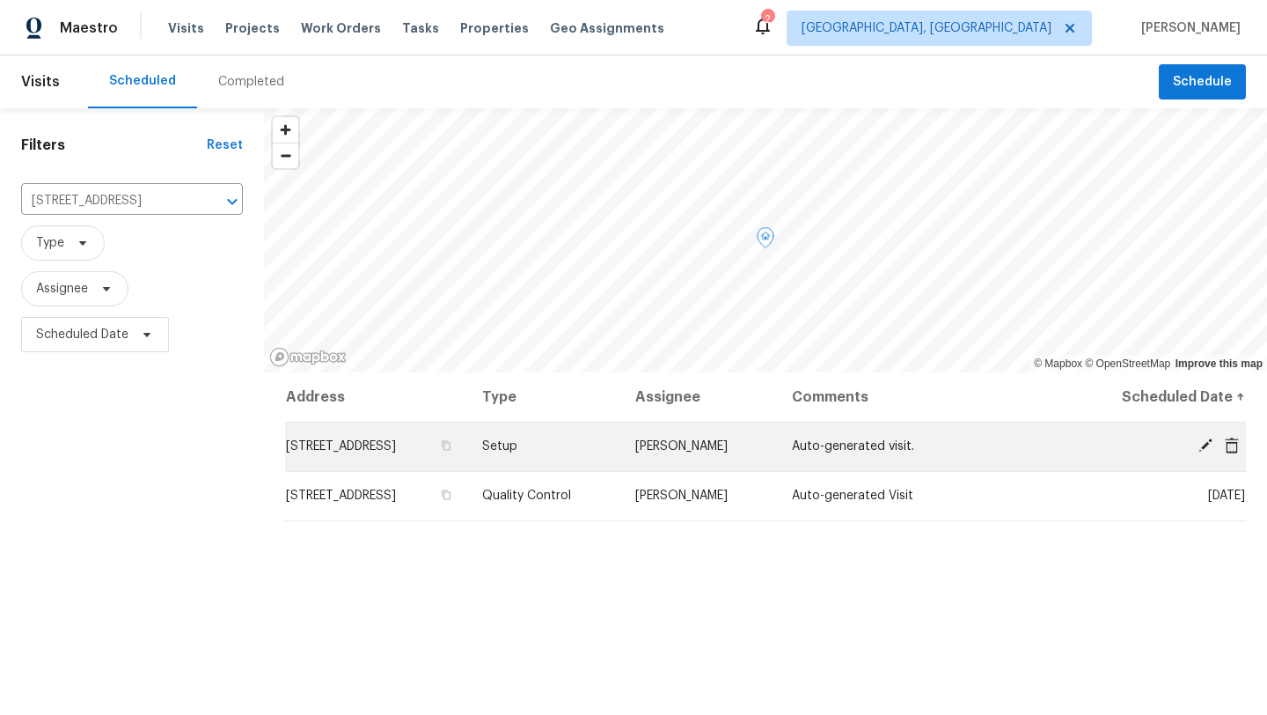
click at [1204, 448] on icon at bounding box center [1206, 445] width 14 height 14
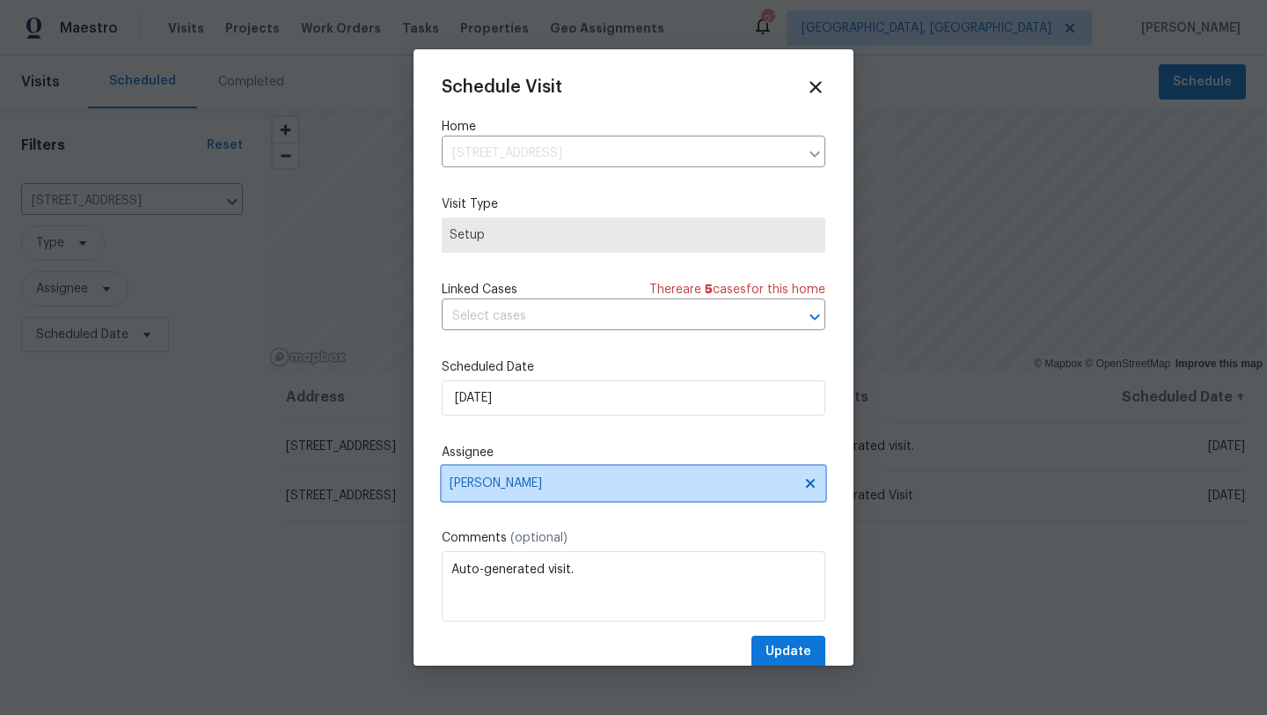
click at [517, 482] on span "[PERSON_NAME]" at bounding box center [622, 483] width 345 height 14
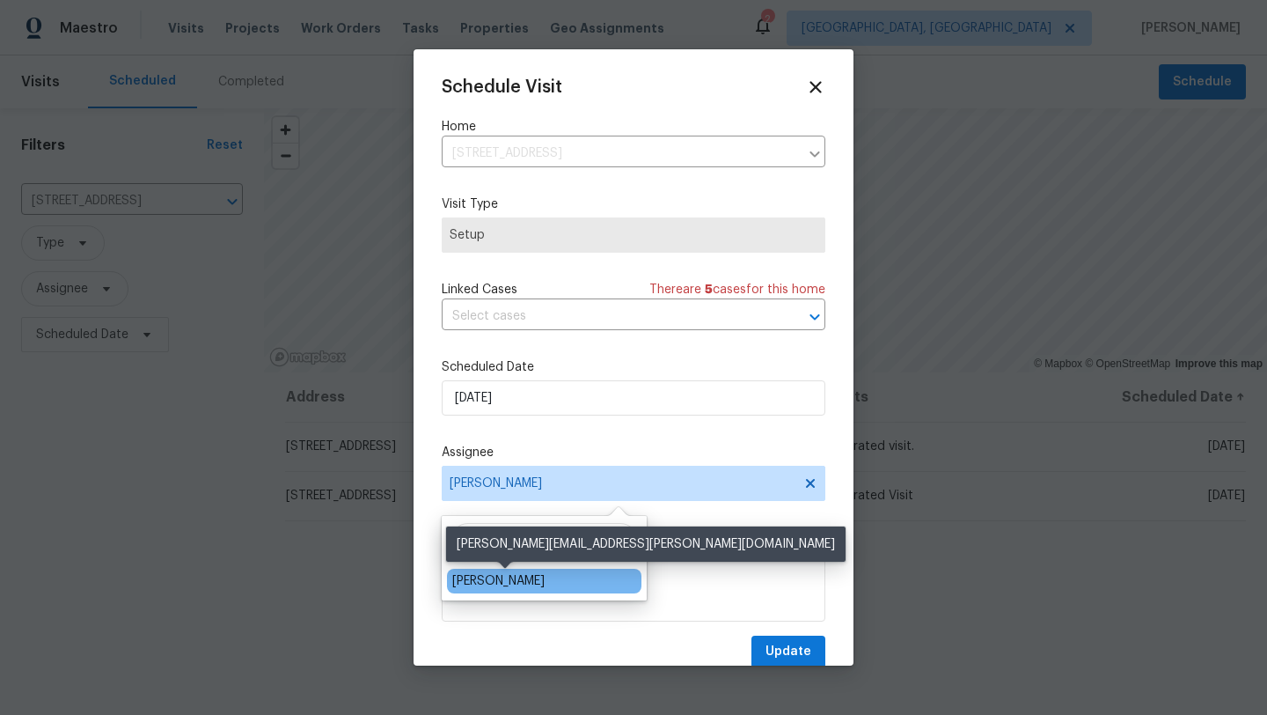
type input "rebe"
click at [508, 580] on div "[PERSON_NAME]" at bounding box center [498, 581] width 92 height 18
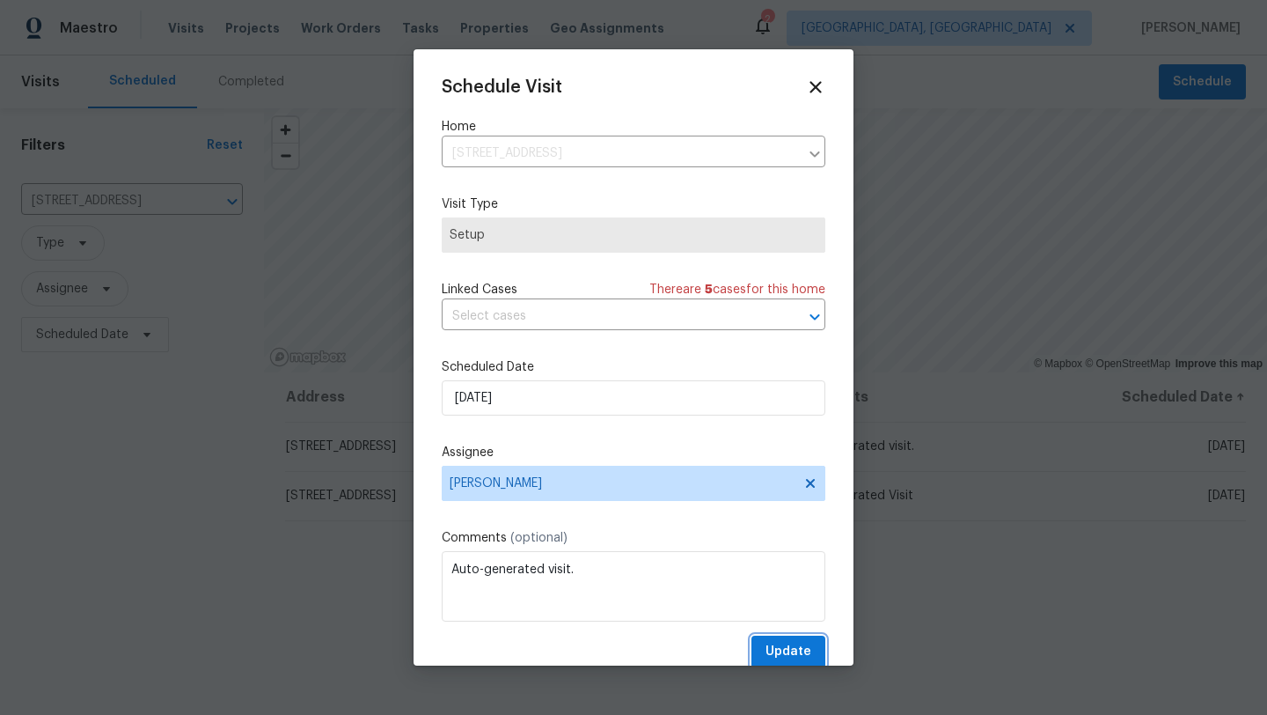
click at [792, 647] on span "Update" at bounding box center [789, 652] width 46 height 22
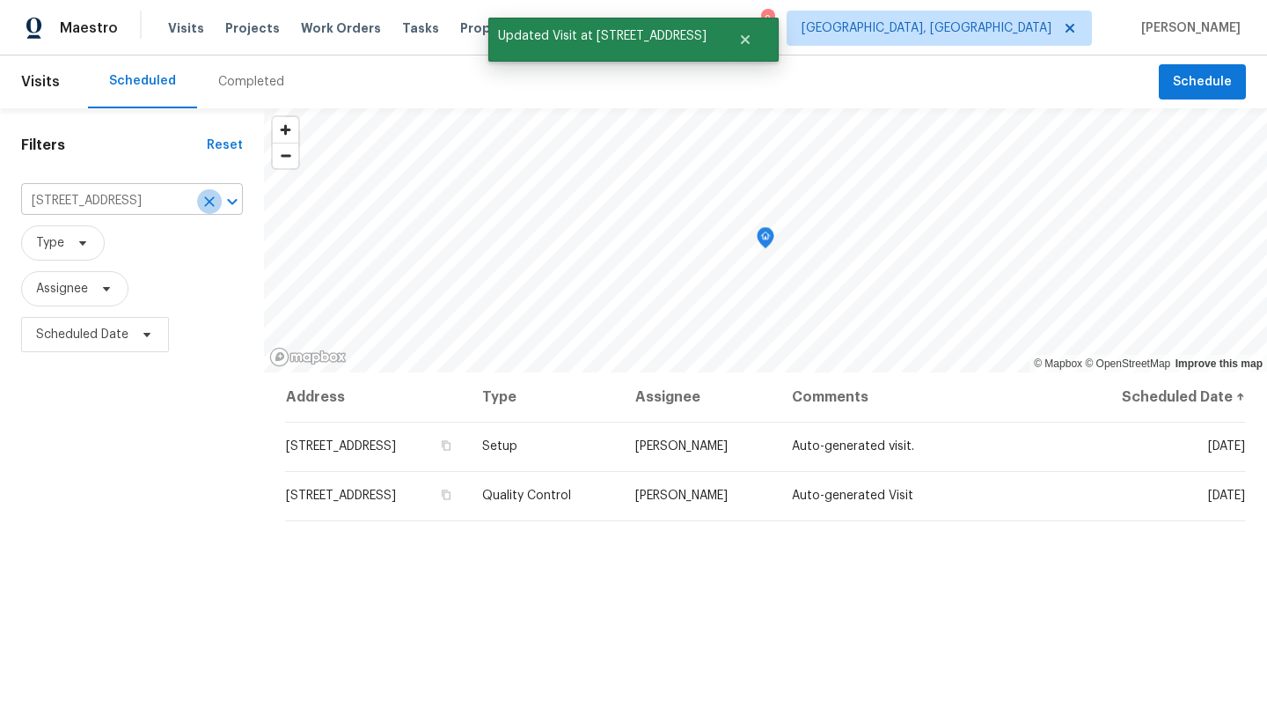
click at [206, 206] on icon "Clear" at bounding box center [210, 202] width 18 height 18
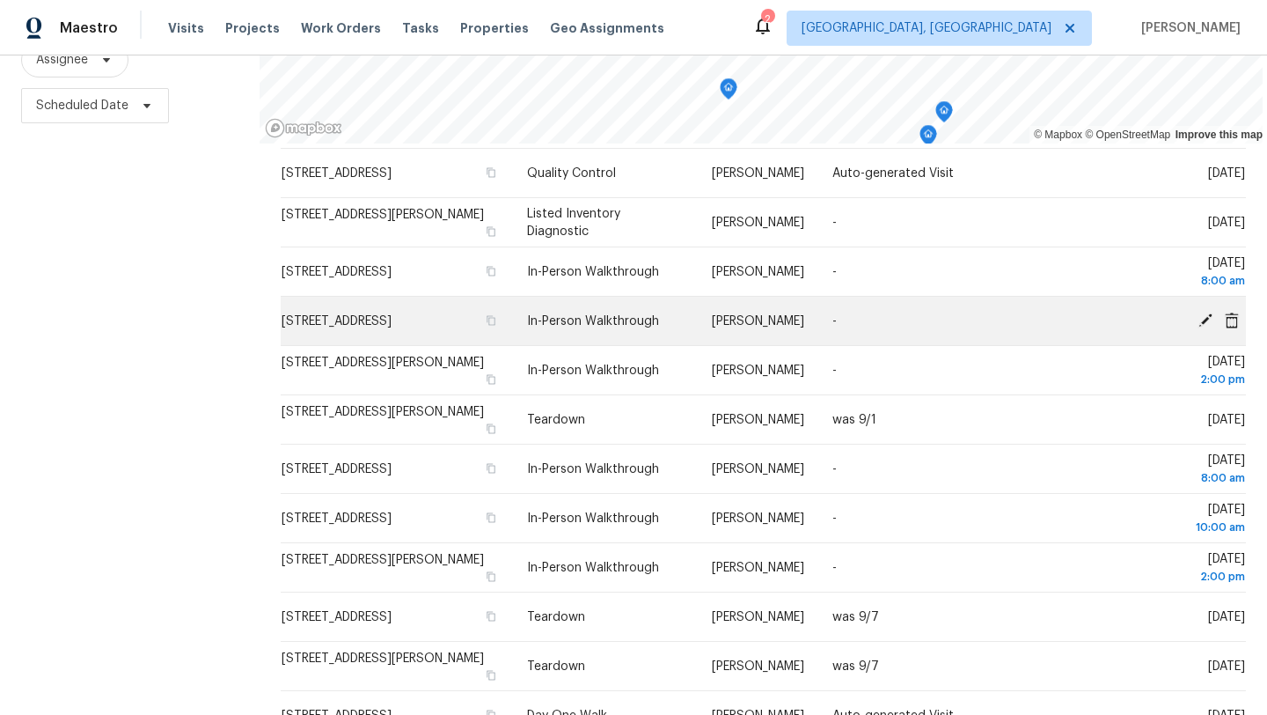
scroll to position [483, 0]
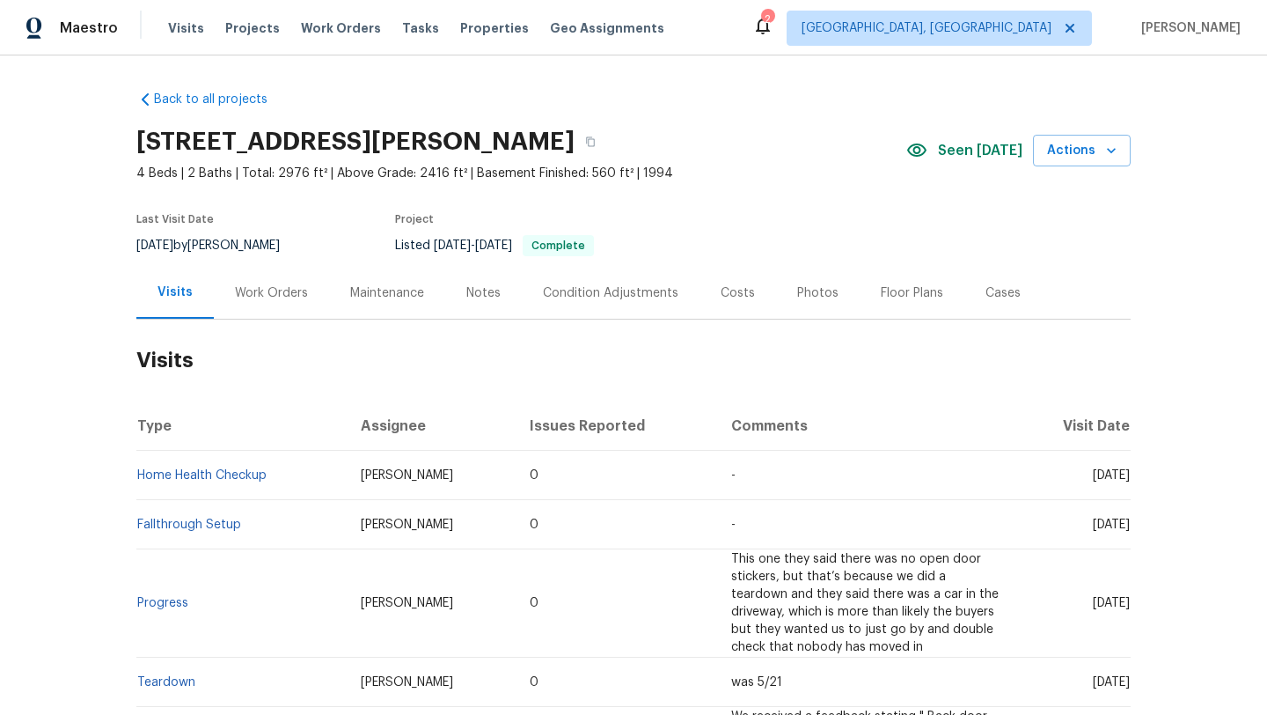
click at [486, 290] on div "Notes" at bounding box center [483, 293] width 34 height 18
